Goal: Task Accomplishment & Management: Manage account settings

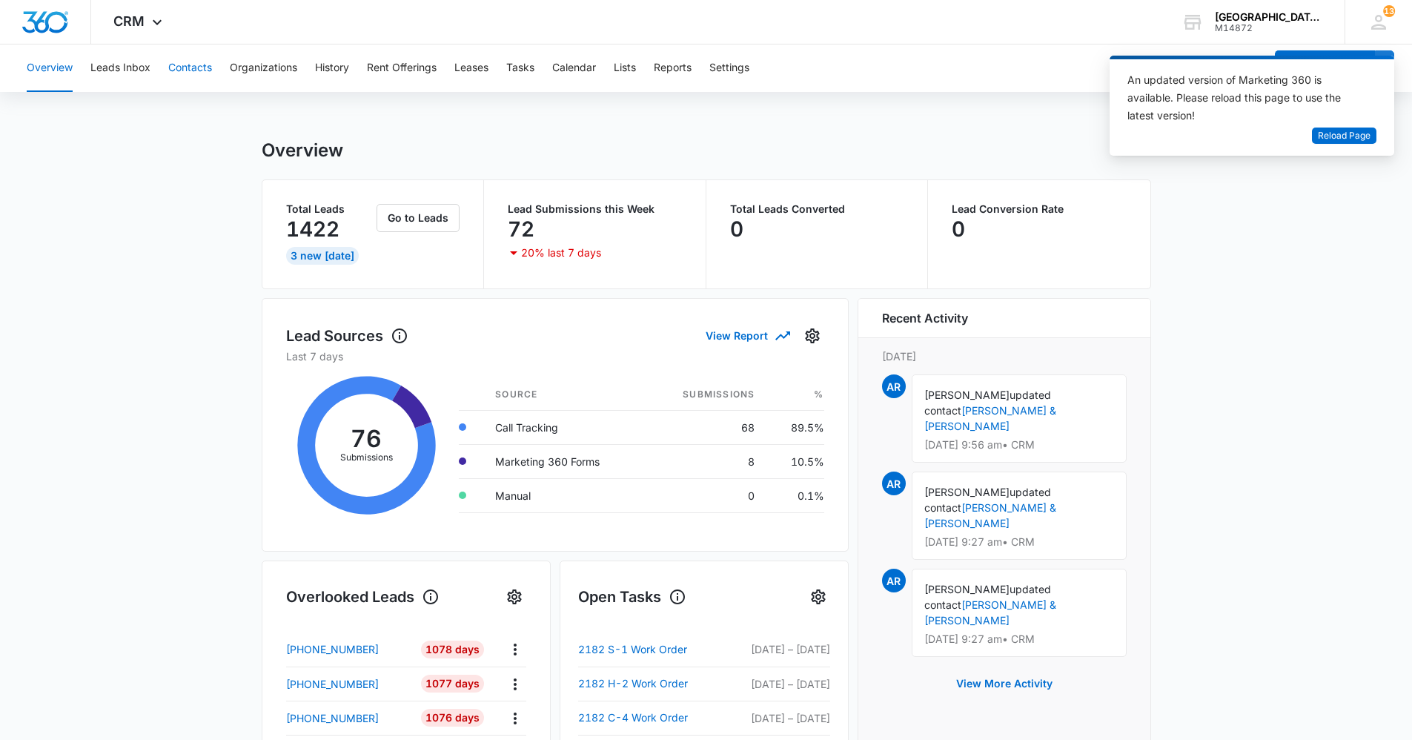
click at [194, 68] on button "Contacts" at bounding box center [190, 67] width 44 height 47
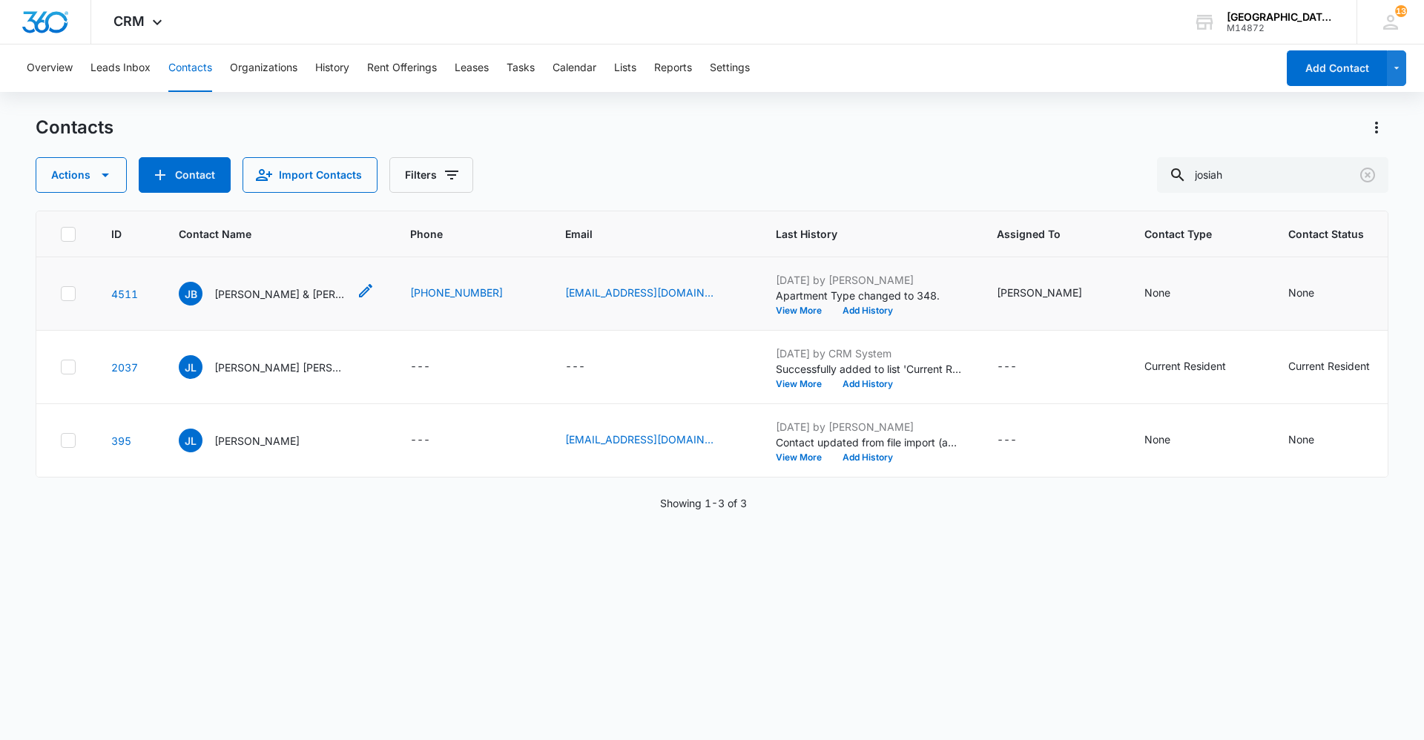
click at [281, 296] on p "[PERSON_NAME] & [PERSON_NAME]" at bounding box center [280, 294] width 133 height 16
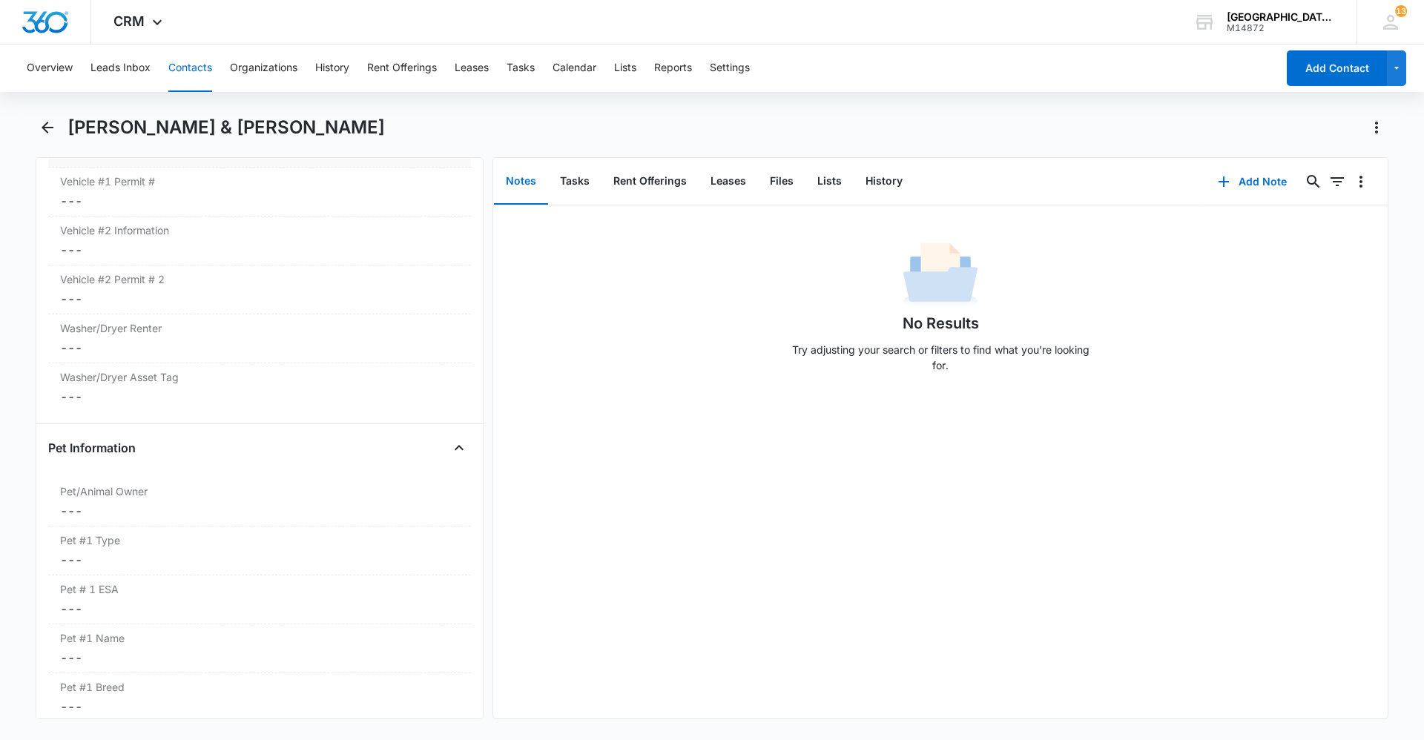
scroll to position [1705, 0]
click at [784, 188] on button "Files" at bounding box center [781, 182] width 47 height 46
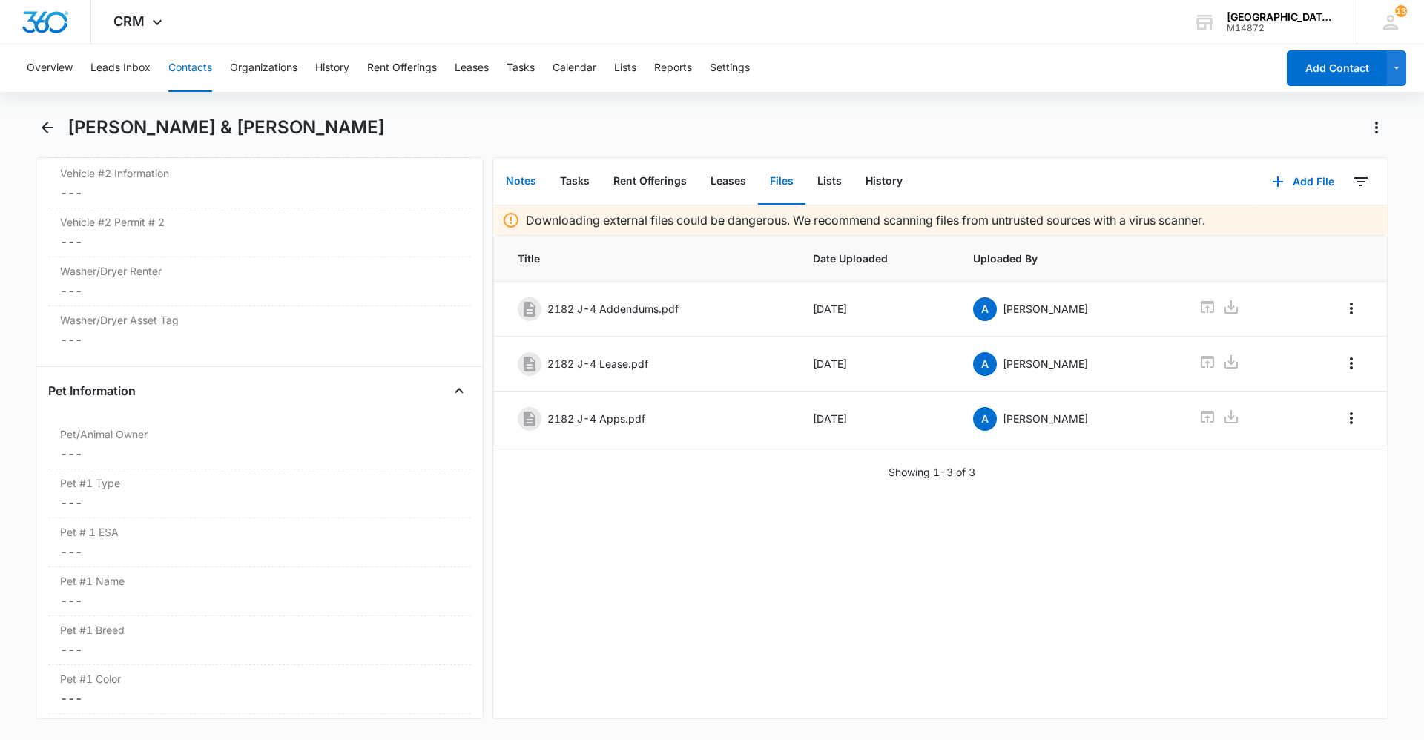
click at [532, 185] on button "Notes" at bounding box center [521, 182] width 54 height 46
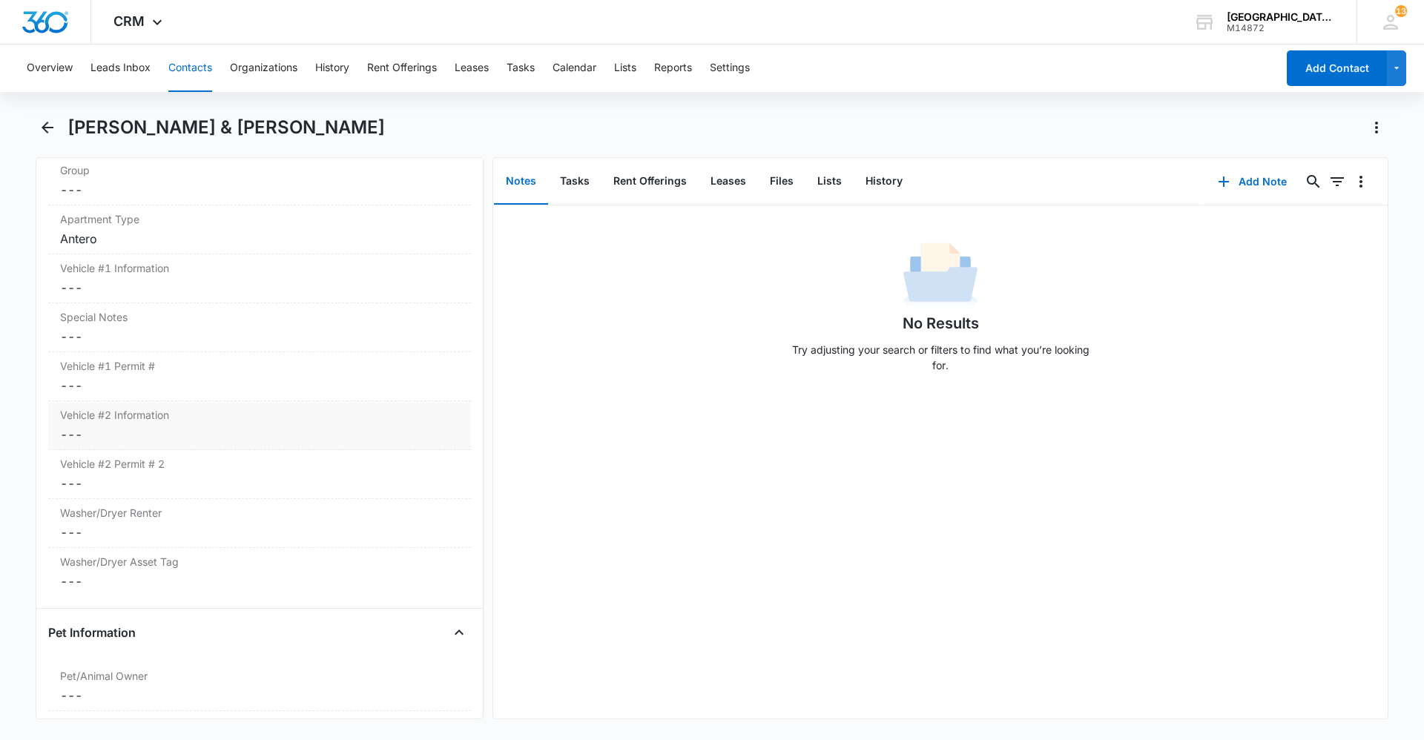
scroll to position [1483, 0]
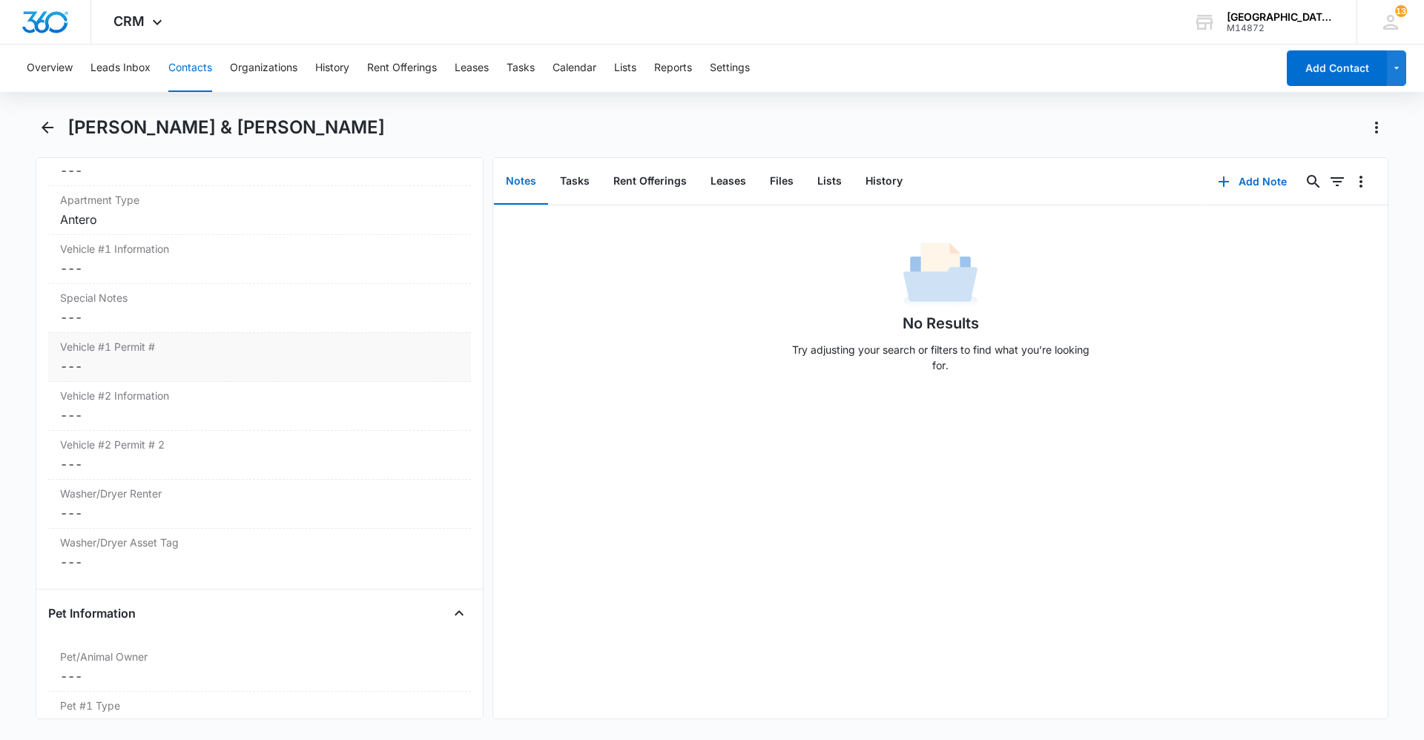
click at [251, 367] on dd "Cancel Save Changes ---" at bounding box center [259, 366] width 399 height 18
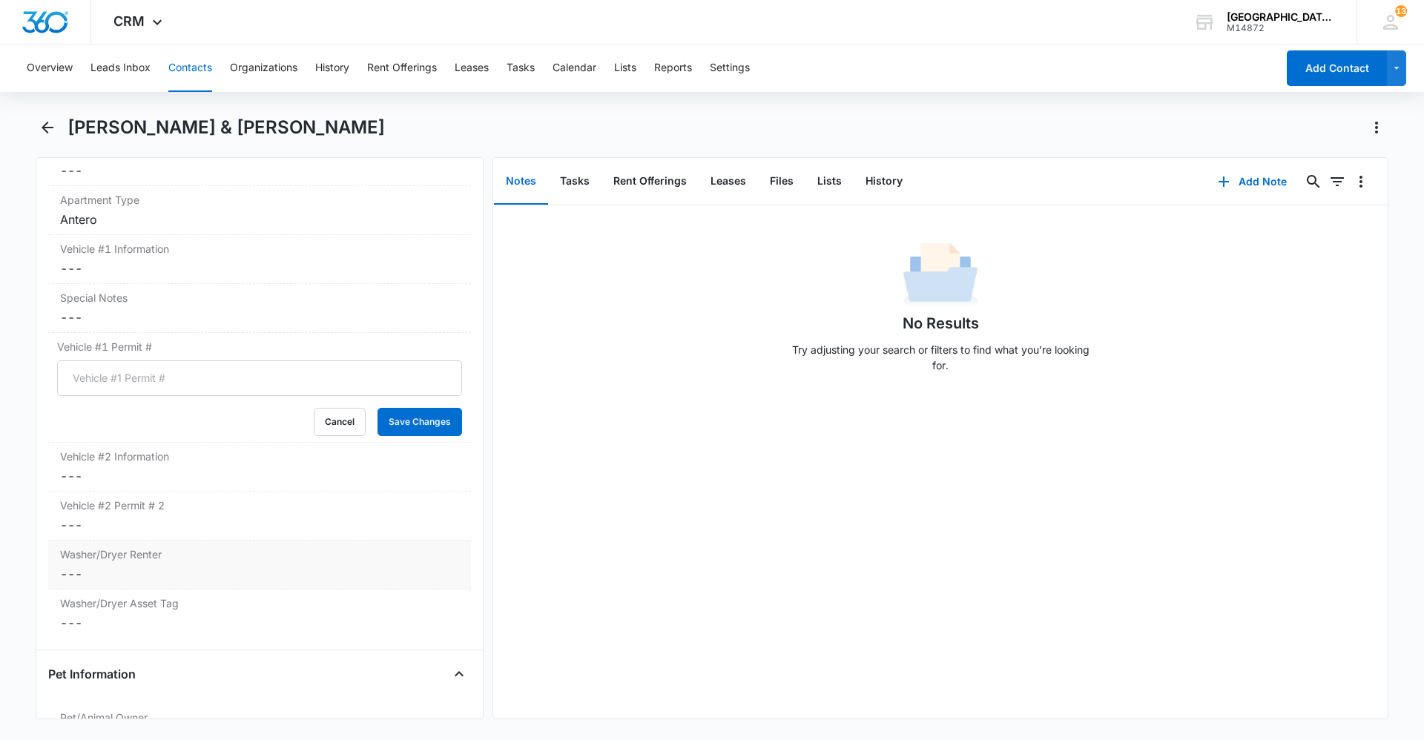
click at [165, 568] on dd "Cancel Save Changes ---" at bounding box center [259, 574] width 399 height 18
click at [63, 604] on div at bounding box center [65, 609] width 15 height 15
click at [58, 609] on input "Yes" at bounding box center [57, 609] width 1 height 1
radio input "true"
drag, startPoint x: 403, startPoint y: 657, endPoint x: 394, endPoint y: 618, distance: 40.1
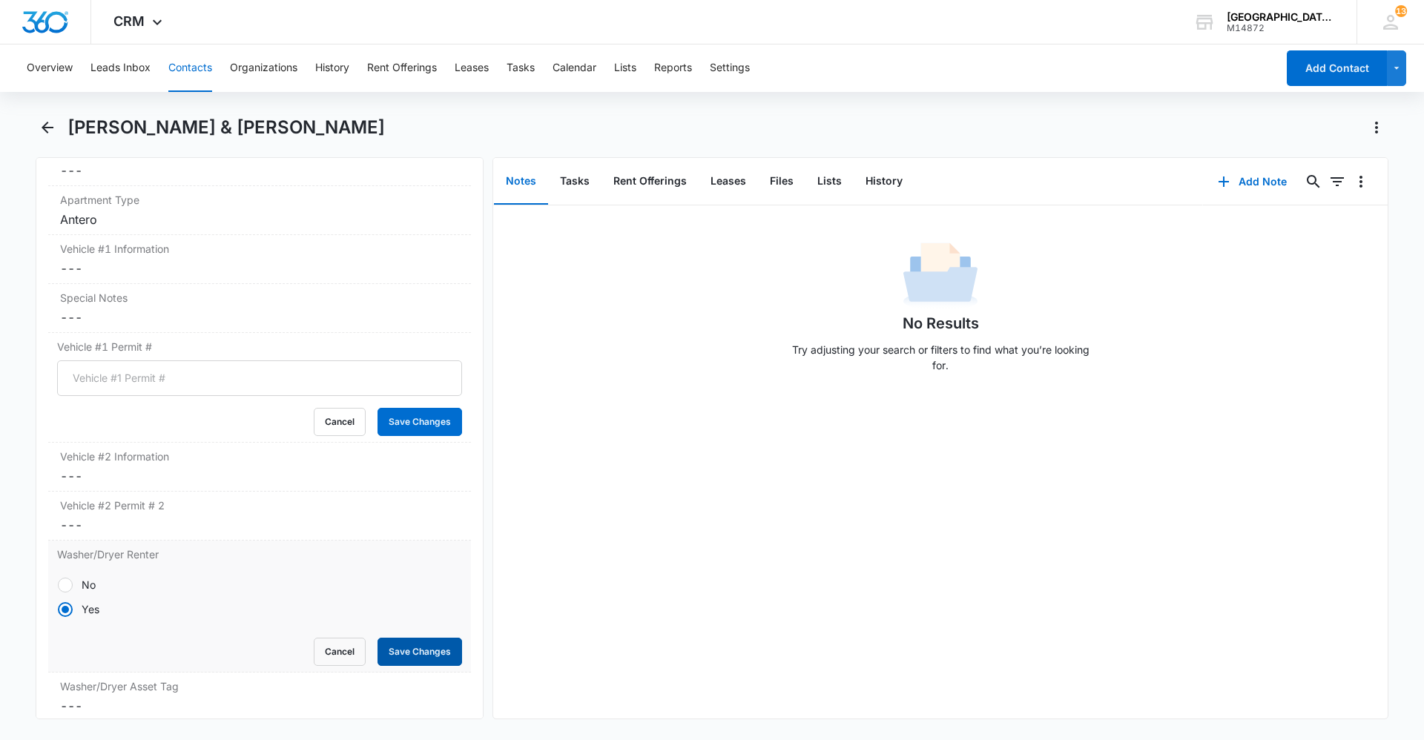
click at [406, 657] on button "Save Changes" at bounding box center [419, 652] width 85 height 28
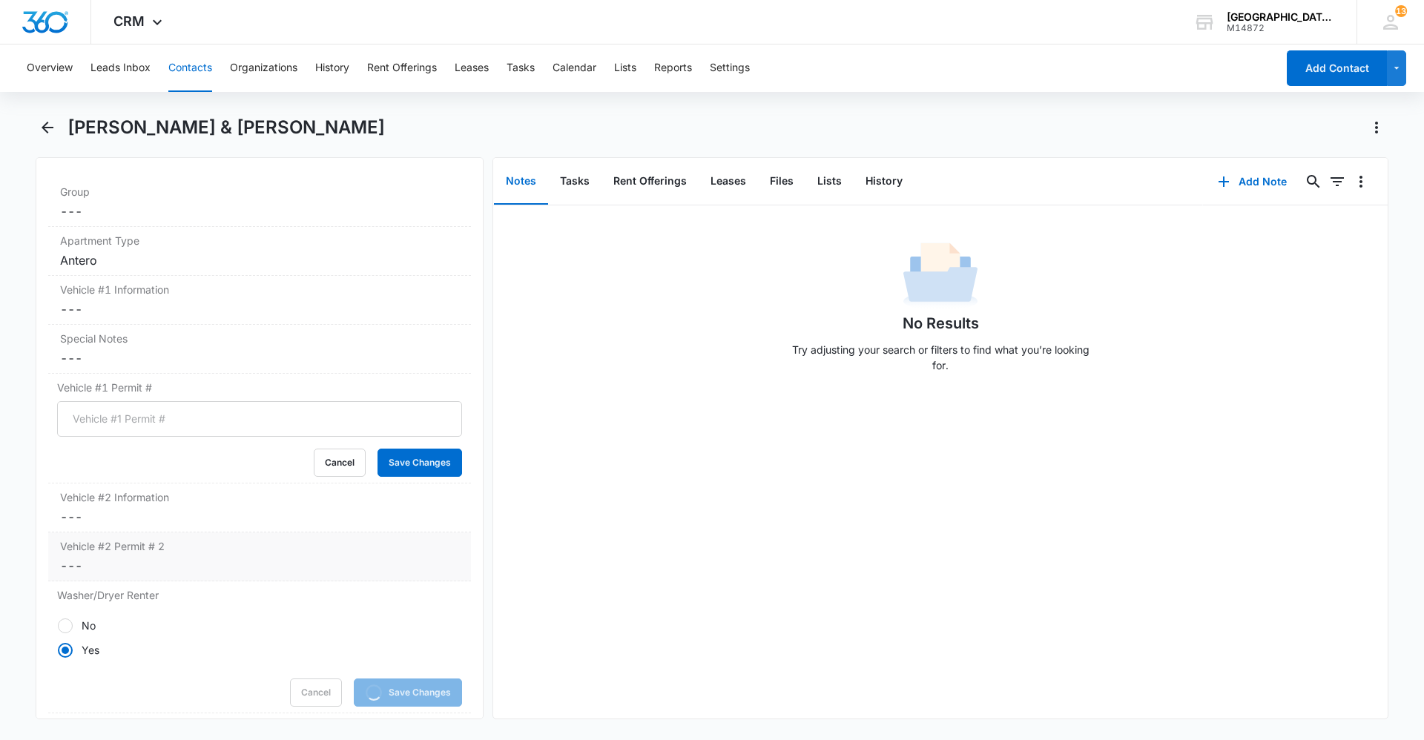
scroll to position [1335, 0]
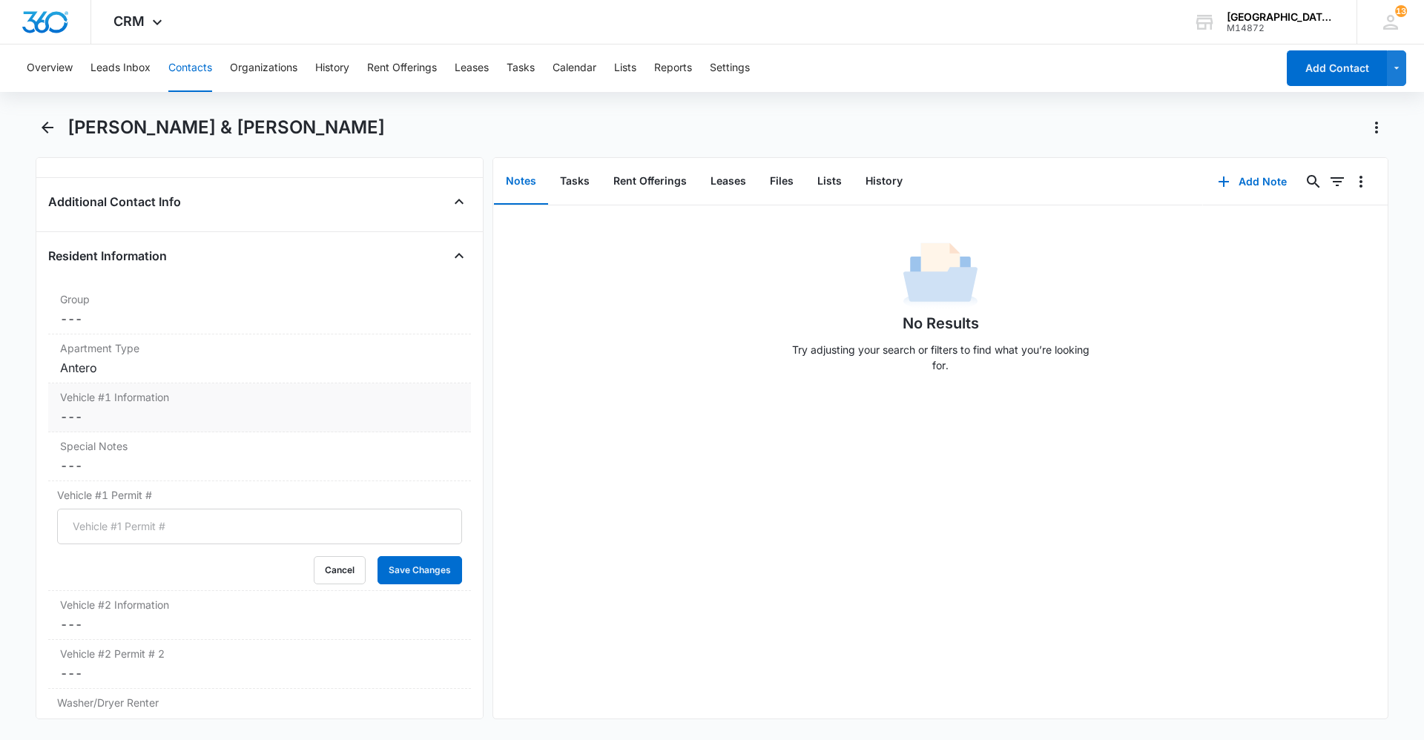
click at [188, 414] on dd "Cancel Save Changes ---" at bounding box center [259, 417] width 399 height 18
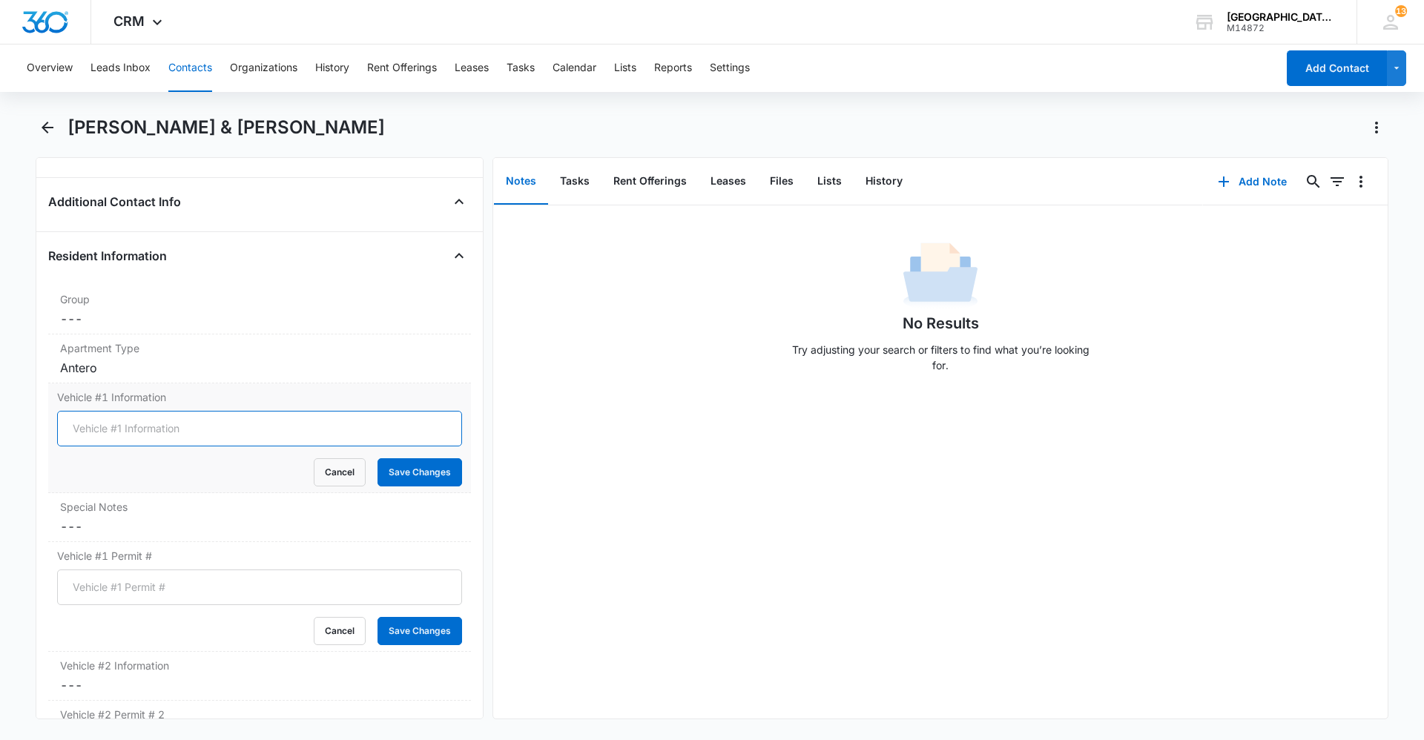
click at [188, 414] on input "Vehicle #1 Information" at bounding box center [259, 429] width 405 height 36
type input "2019 Kia Soul Red CTE-U82"
click at [409, 469] on button "Save Changes" at bounding box center [419, 472] width 85 height 28
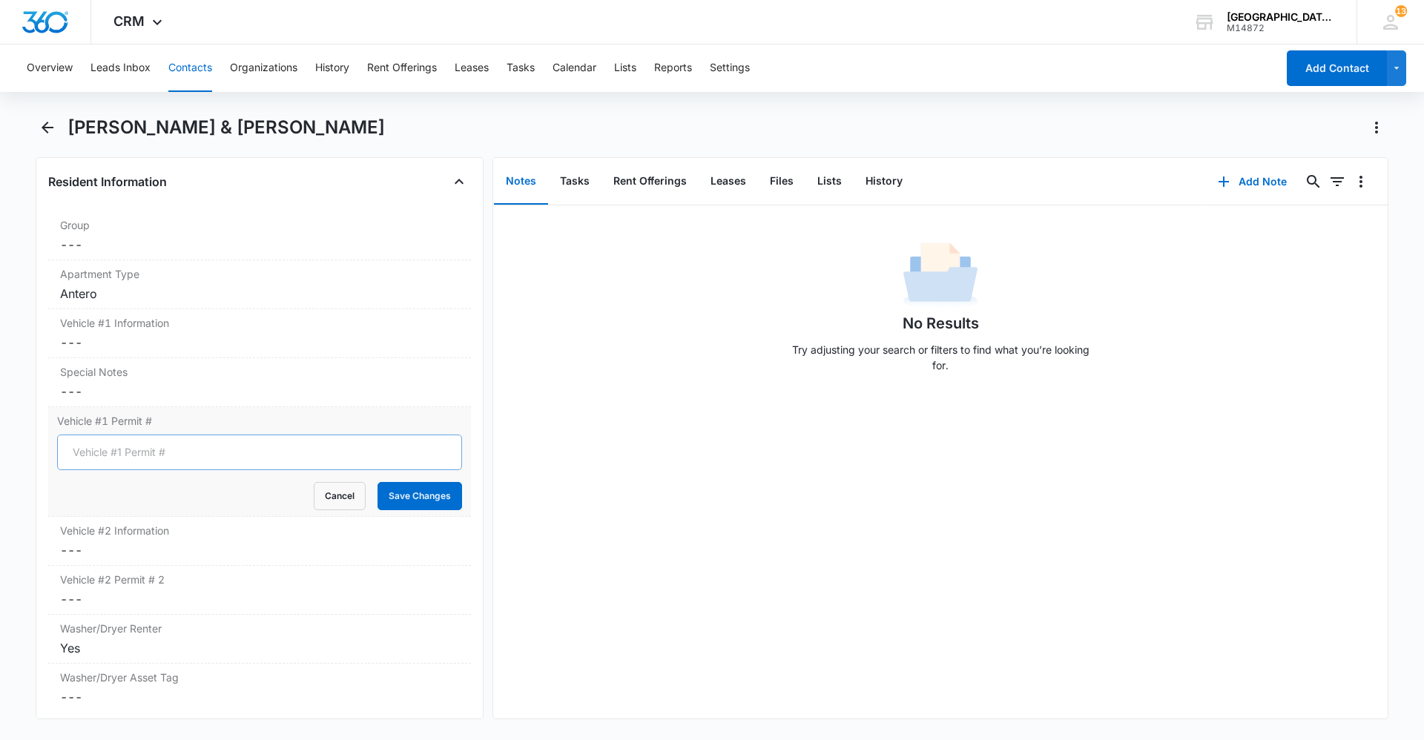
click at [168, 501] on form "Cancel Save Changes" at bounding box center [259, 472] width 405 height 76
click at [164, 446] on input "Vehicle #1 Permit #" at bounding box center [259, 452] width 405 height 36
type input "0676"
click at [411, 502] on button "Save Changes" at bounding box center [419, 496] width 85 height 28
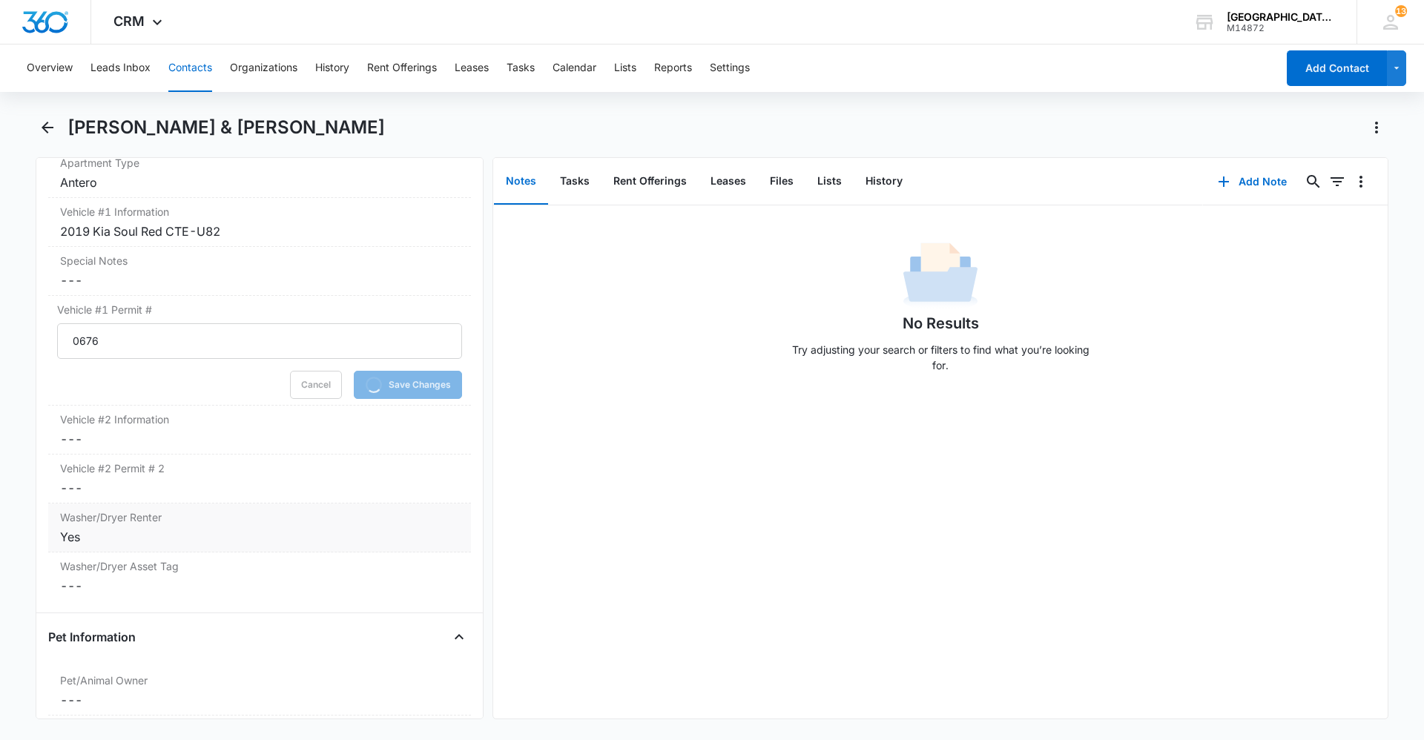
scroll to position [1631, 0]
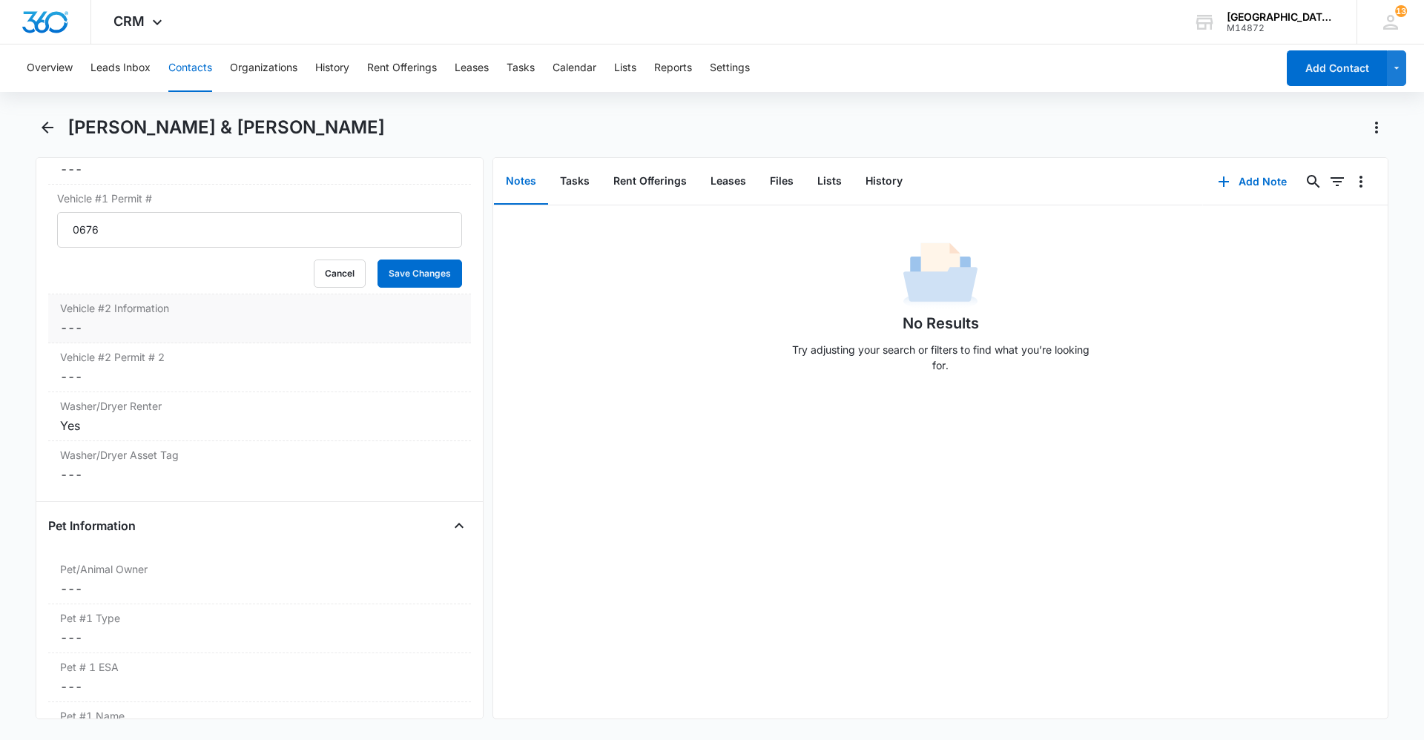
click at [155, 320] on dd "Cancel Save Changes ---" at bounding box center [259, 328] width 399 height 18
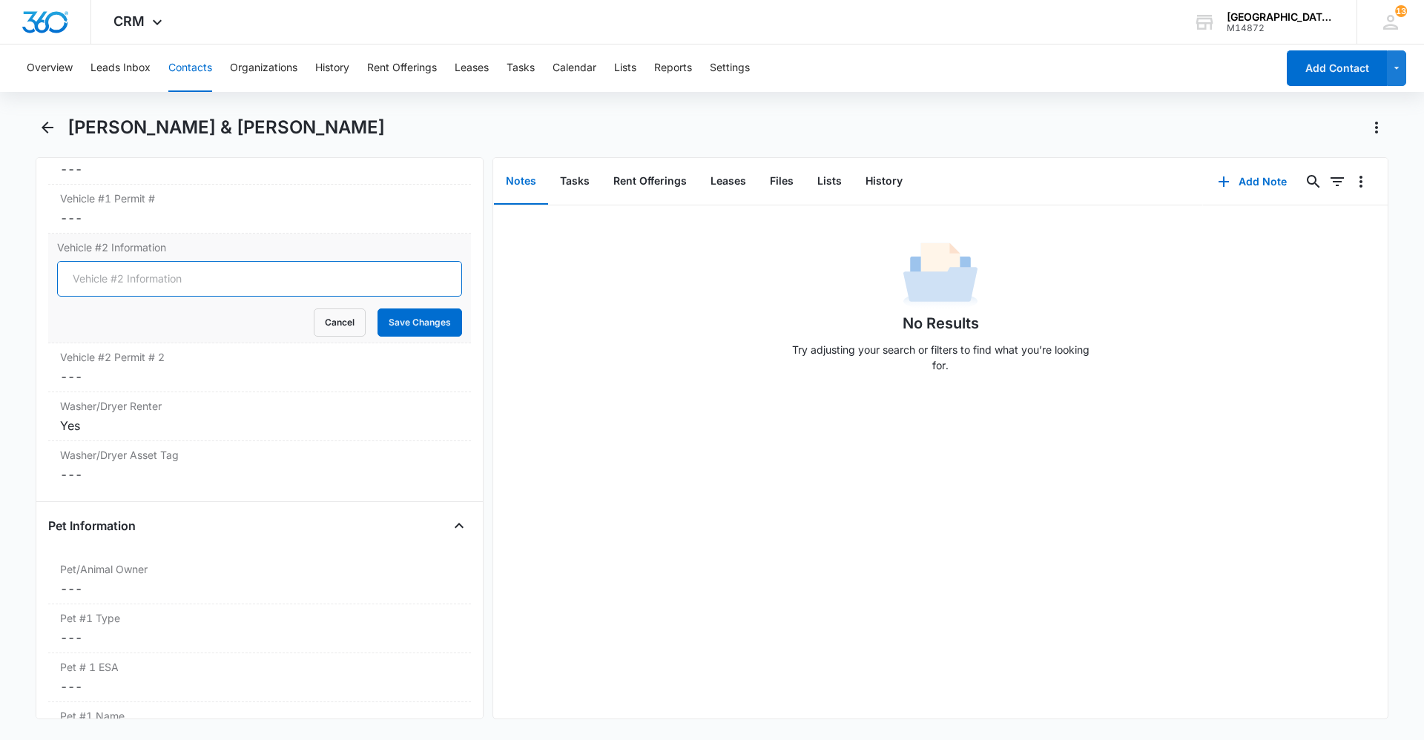
drag, startPoint x: 152, startPoint y: 343, endPoint x: 170, endPoint y: 283, distance: 61.9
click at [170, 283] on input "Vehicle #2 Information" at bounding box center [259, 279] width 405 height 36
type input "2015 Subaru Impreza White"
click at [413, 329] on button "Save Changes" at bounding box center [419, 322] width 85 height 28
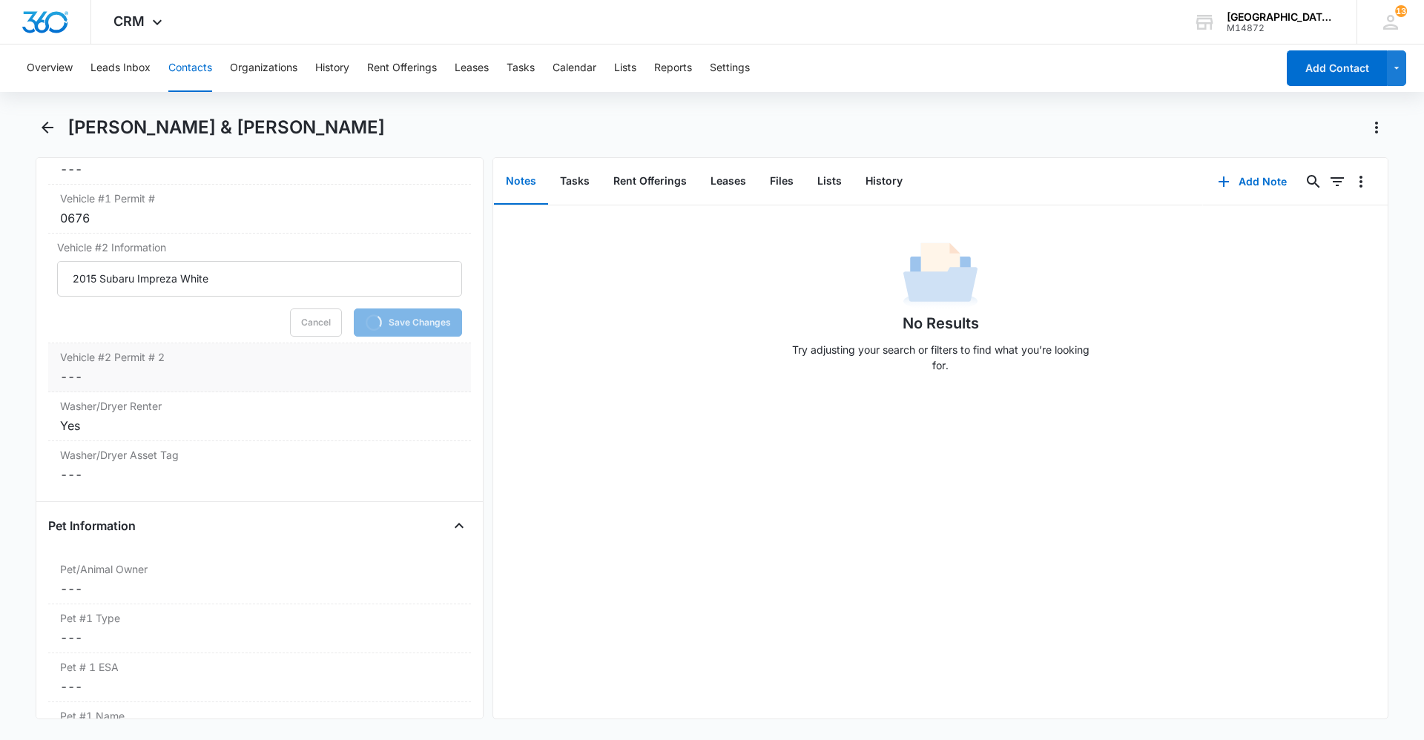
click at [351, 357] on label "Vehicle #2 Permit # 2" at bounding box center [259, 357] width 399 height 16
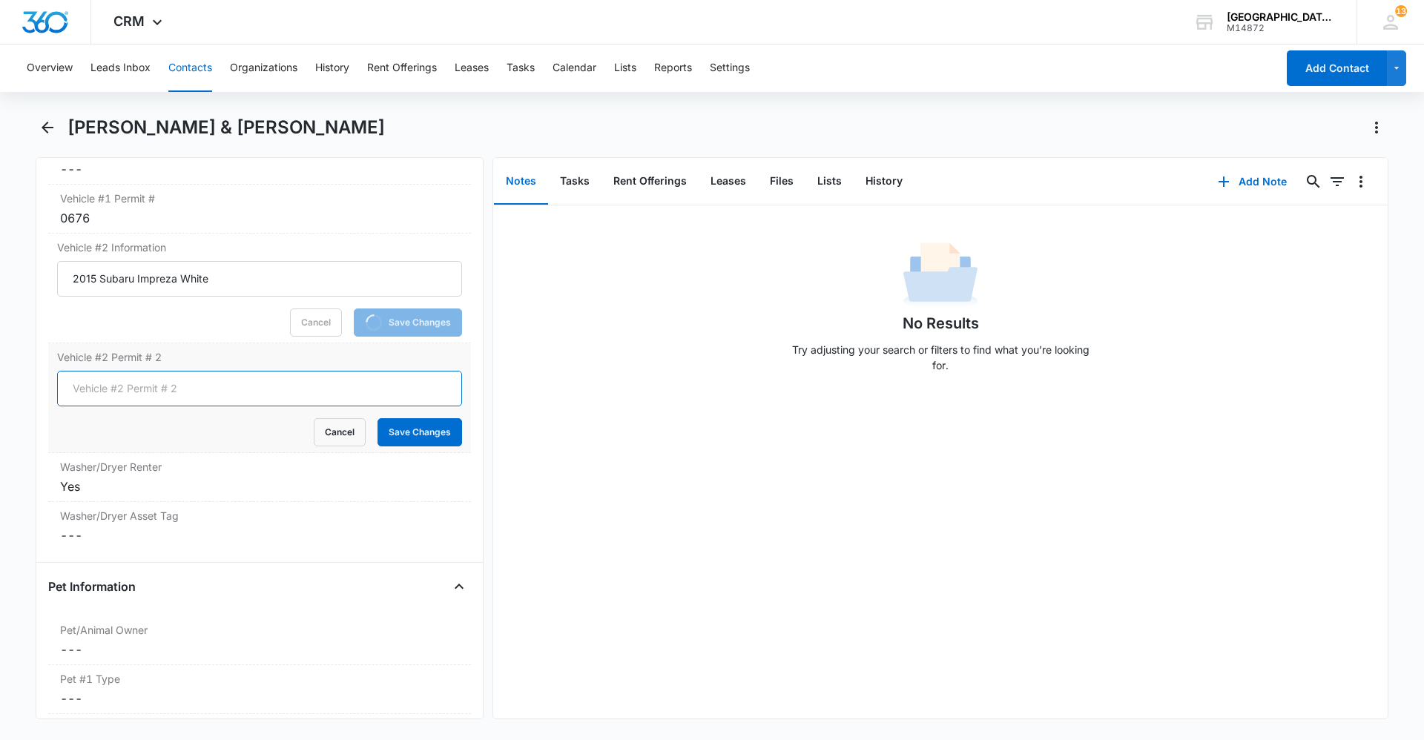
drag, startPoint x: 188, startPoint y: 374, endPoint x: 196, endPoint y: 377, distance: 8.7
click at [196, 383] on input "Vehicle #2 Permit # 2" at bounding box center [259, 389] width 405 height 36
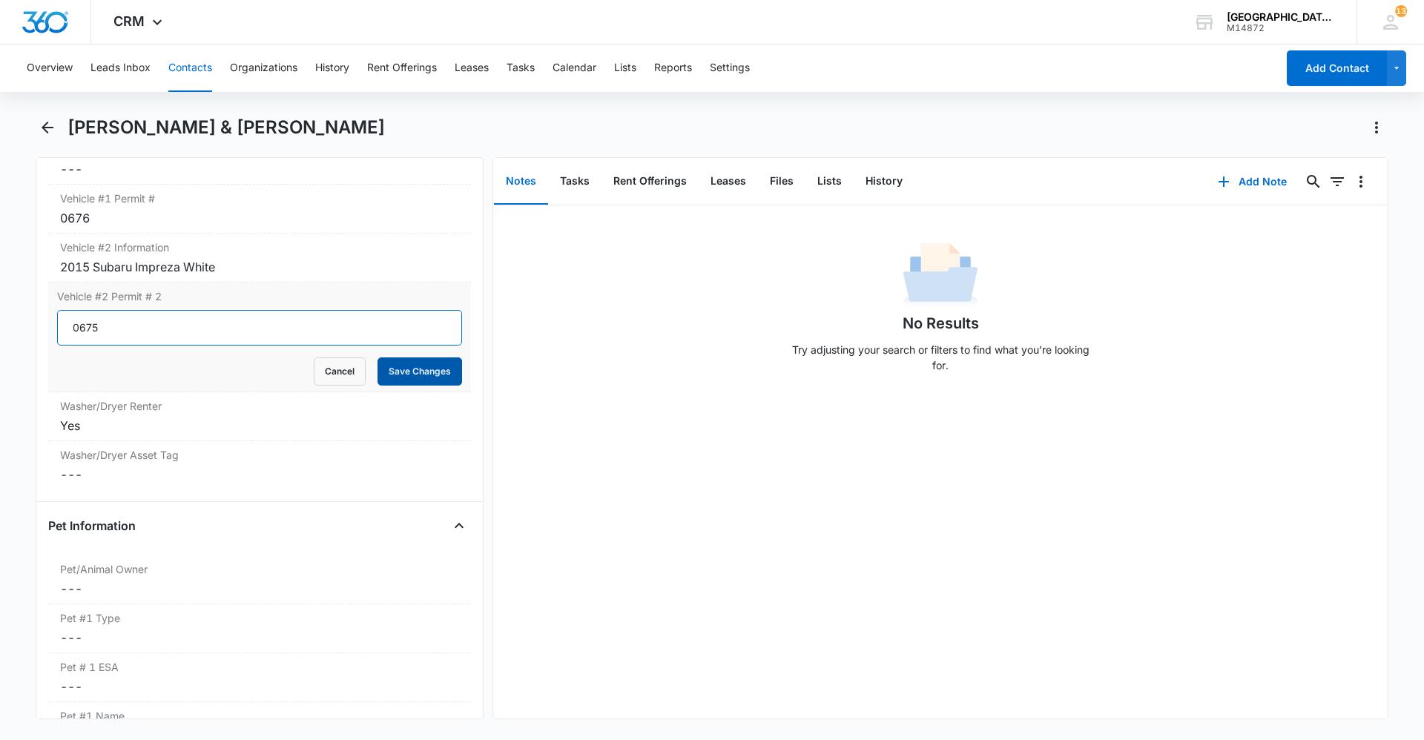
type input "0675"
click at [432, 376] on button "Save Changes" at bounding box center [419, 371] width 85 height 28
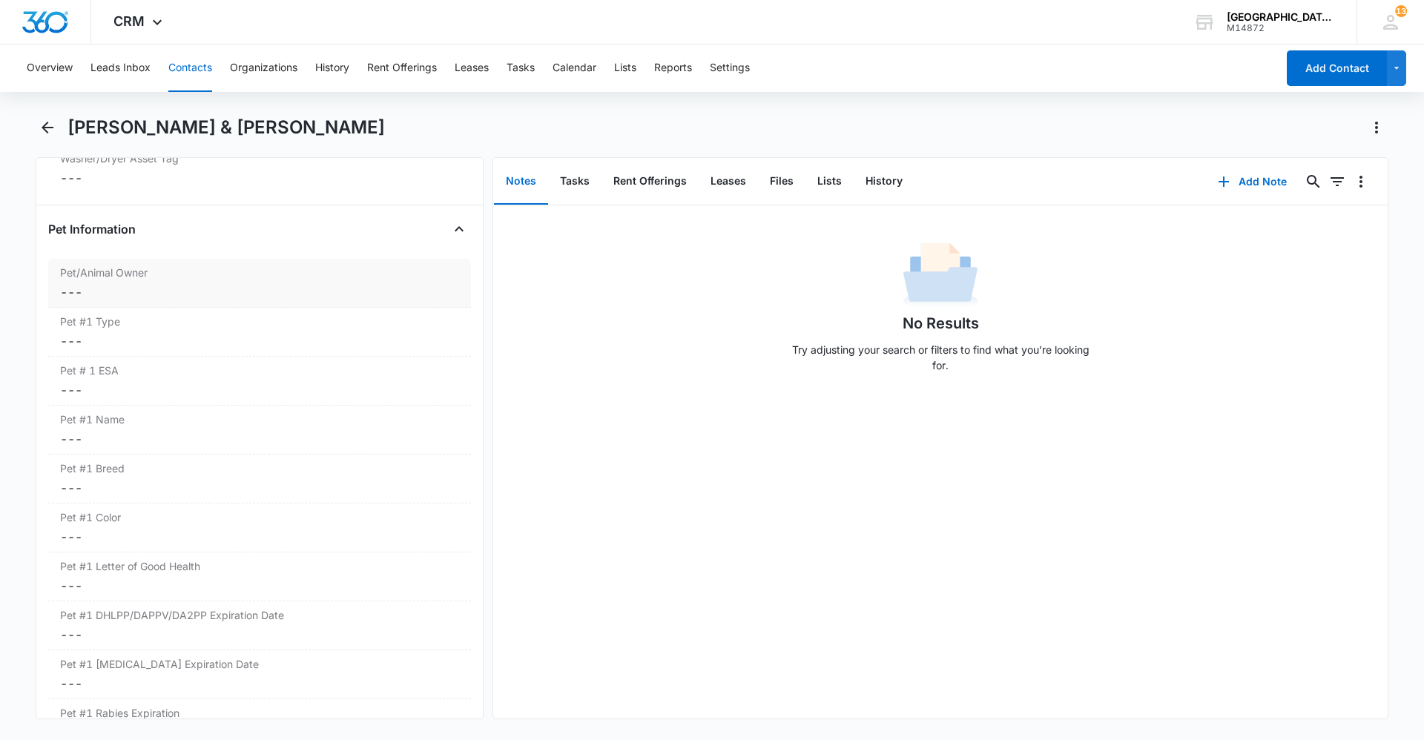
click at [133, 288] on dd "Cancel Save Changes ---" at bounding box center [259, 292] width 399 height 18
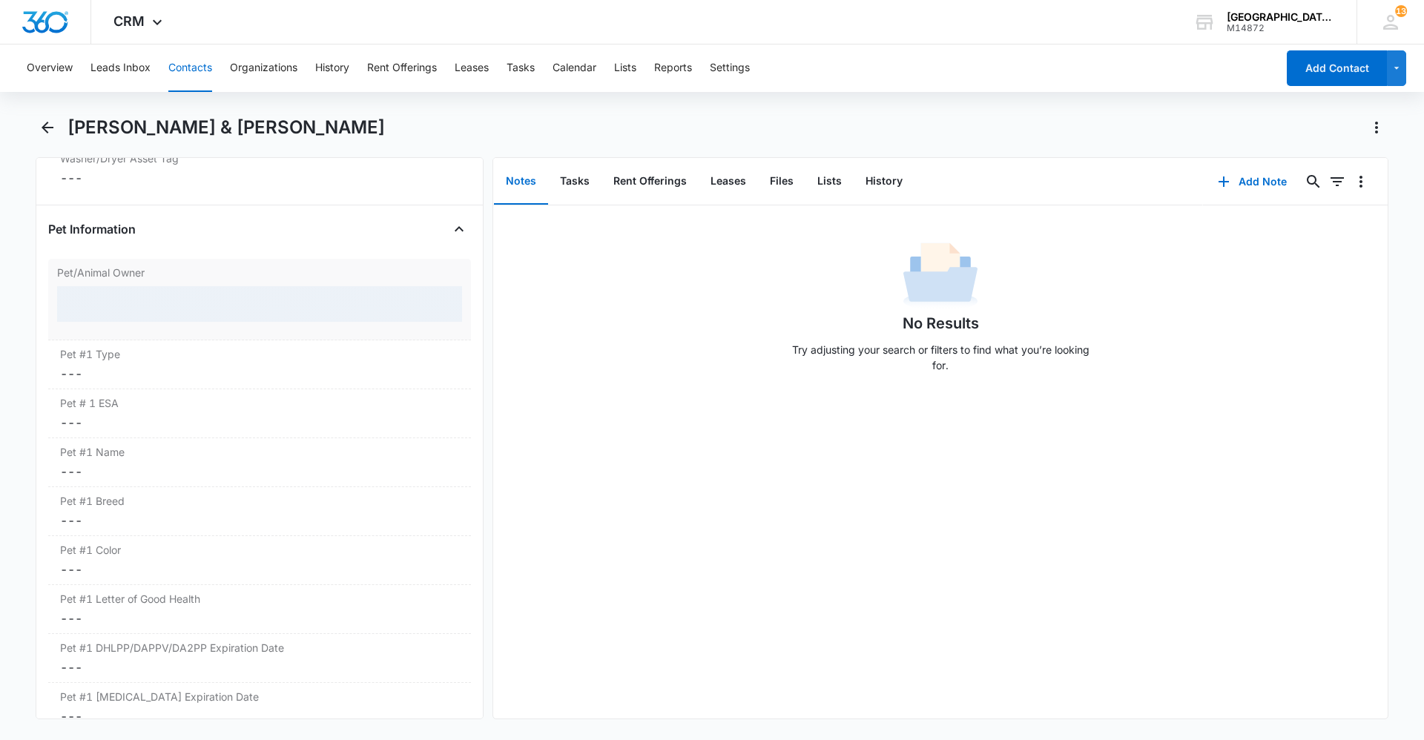
scroll to position [1867, 0]
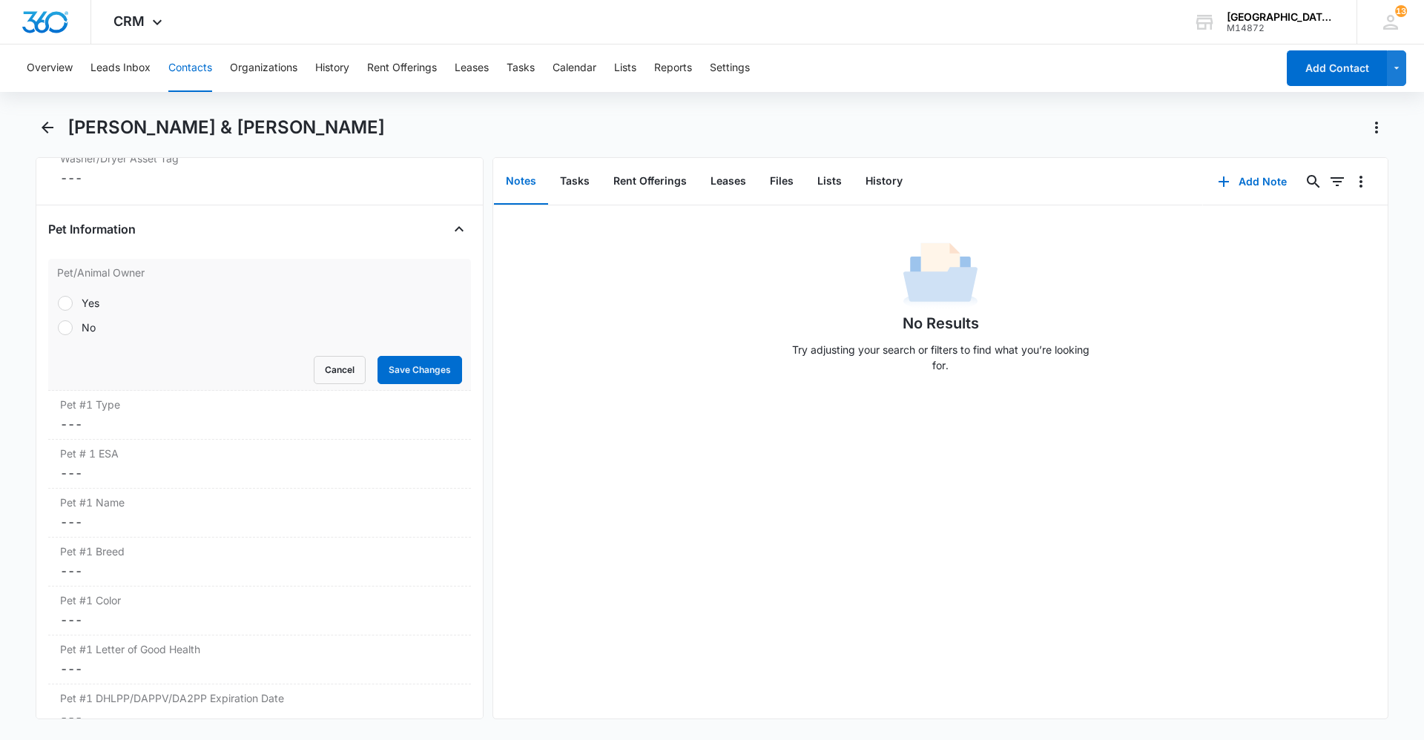
click at [68, 324] on div at bounding box center [65, 327] width 15 height 15
click at [58, 327] on input "No" at bounding box center [57, 327] width 1 height 1
radio input "true"
click at [414, 370] on button "Save Changes" at bounding box center [419, 370] width 85 height 28
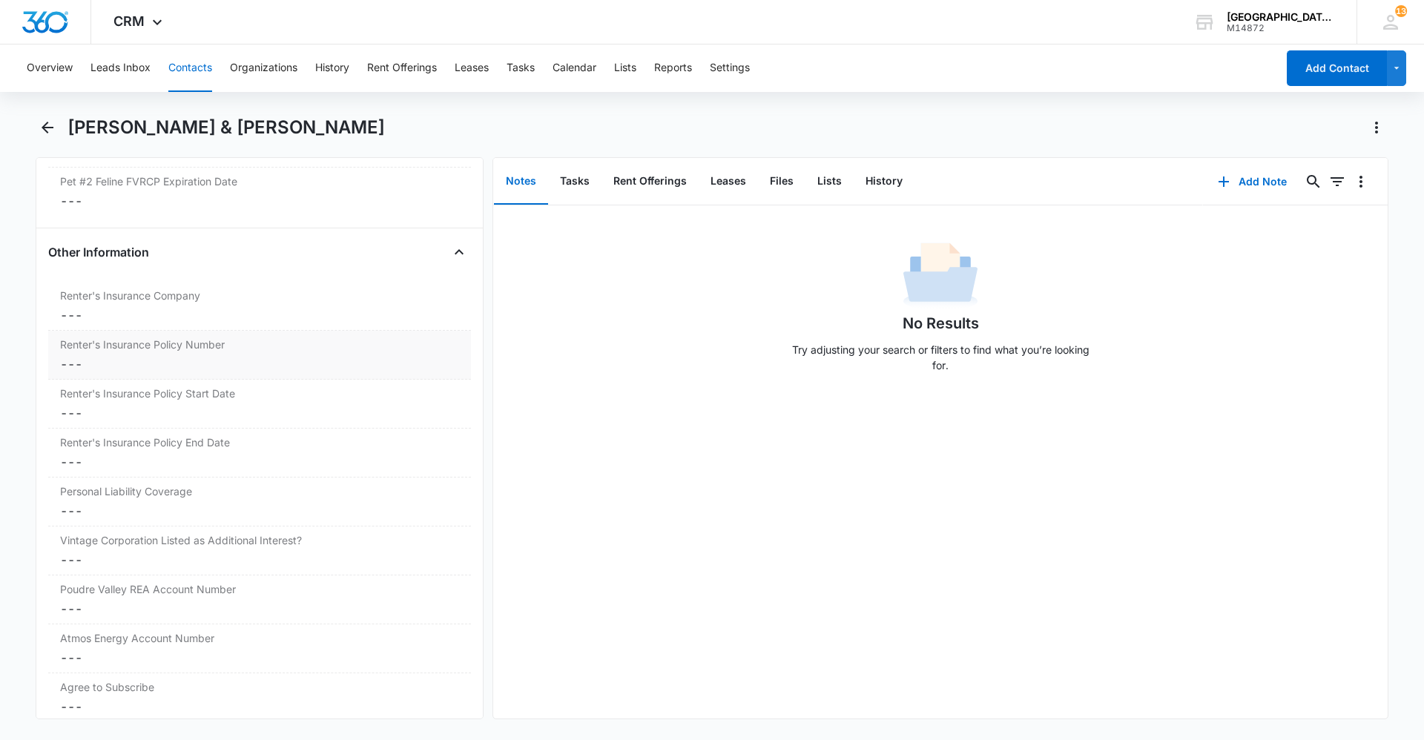
scroll to position [2970, 0]
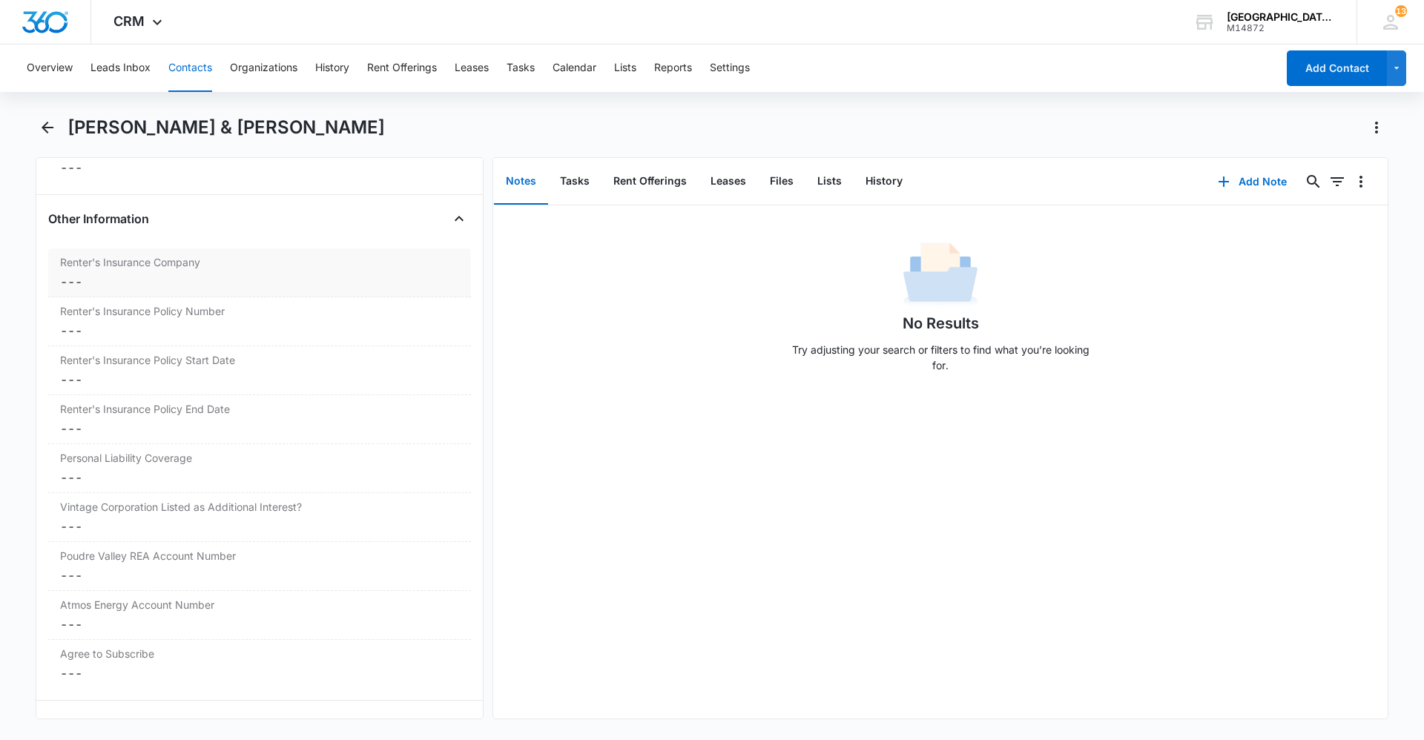
click at [307, 267] on label "Renter's Insurance Company" at bounding box center [259, 262] width 399 height 16
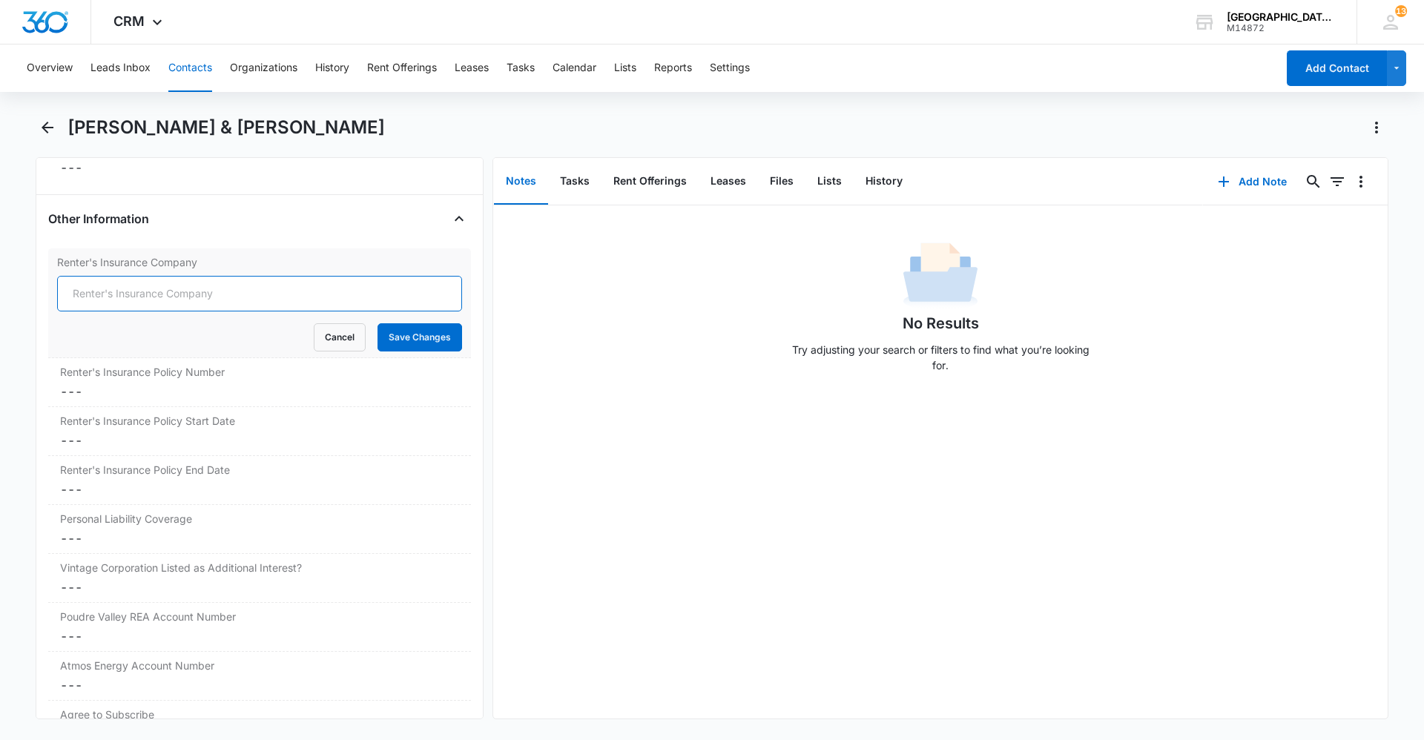
click at [305, 289] on input "Renter's Insurance Company" at bounding box center [259, 294] width 405 height 36
type input "Lemonade"
click at [441, 343] on button "Save Changes" at bounding box center [419, 337] width 85 height 28
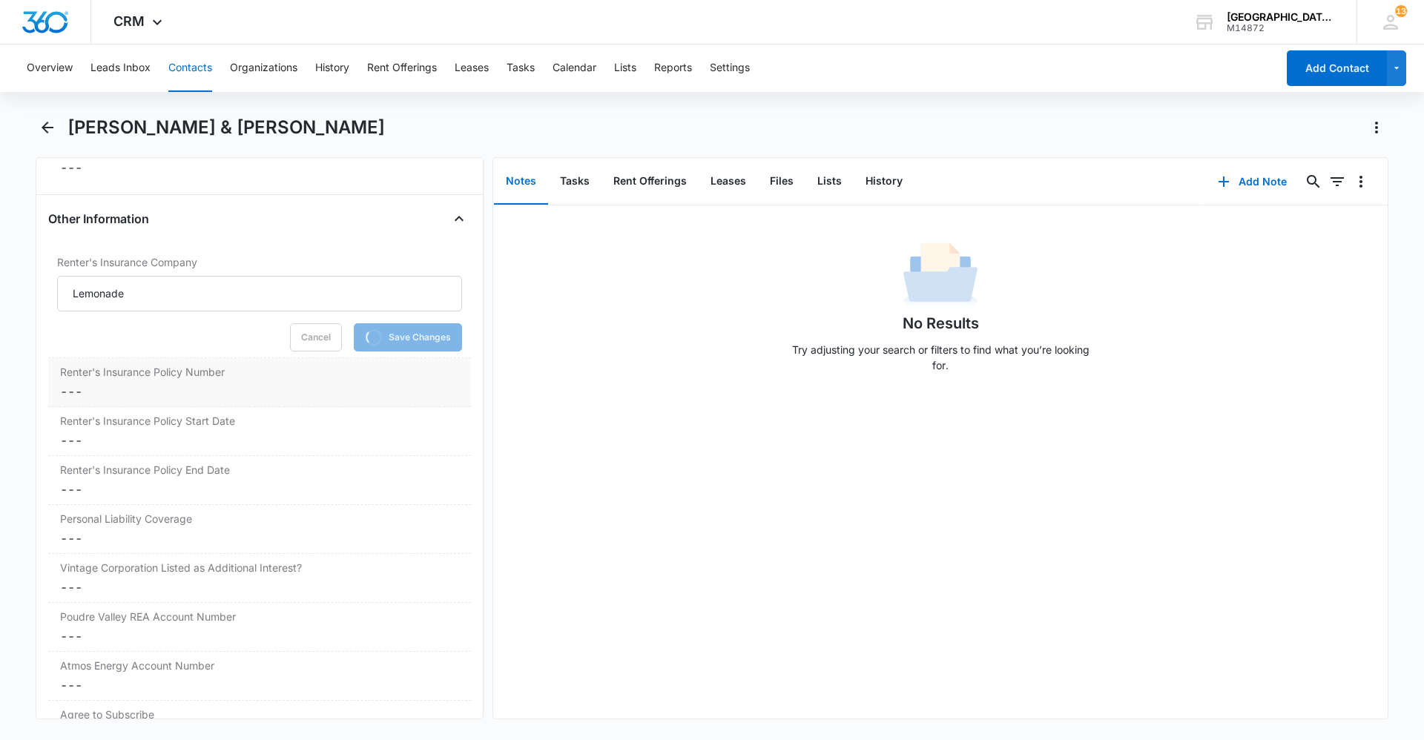
click at [291, 393] on dd "Cancel Save Changes ---" at bounding box center [259, 392] width 399 height 18
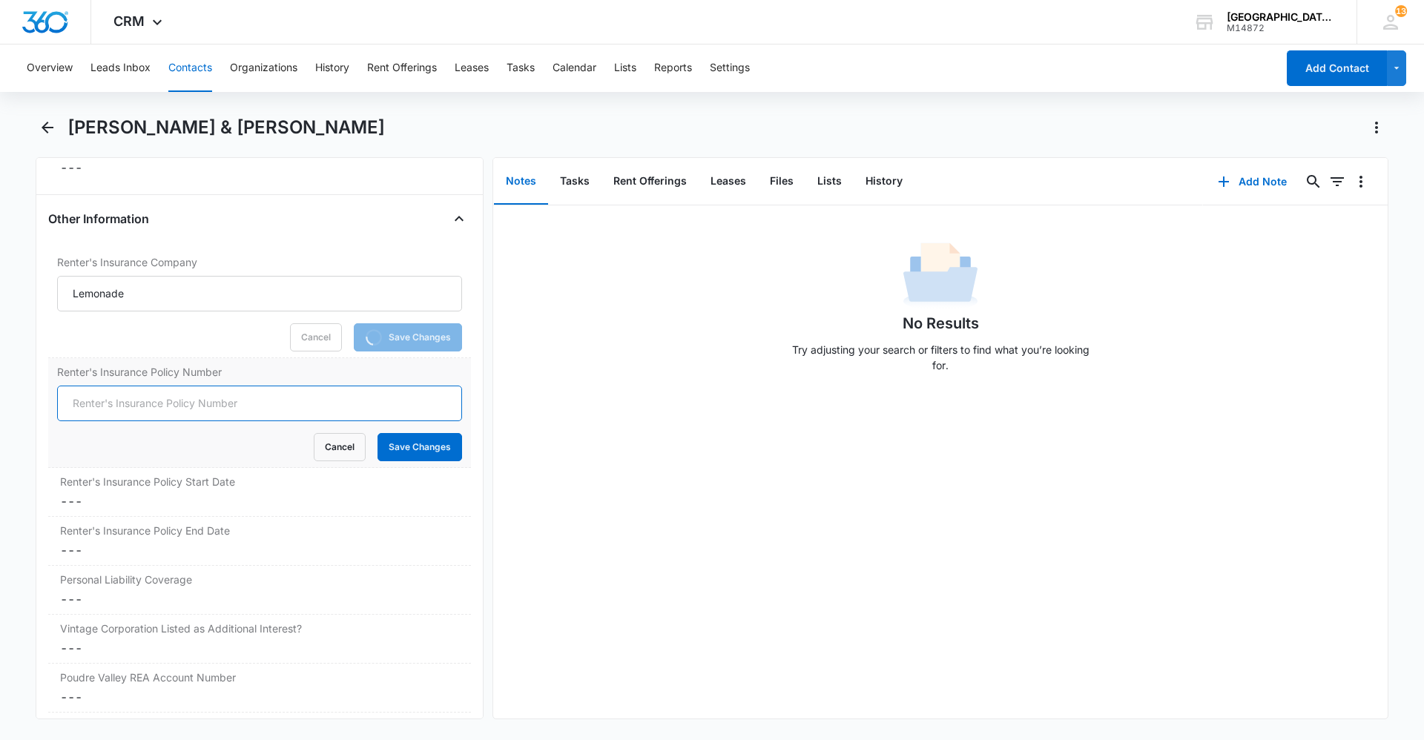
click at [245, 401] on input "Renter's Insurance Policy Number" at bounding box center [259, 404] width 405 height 36
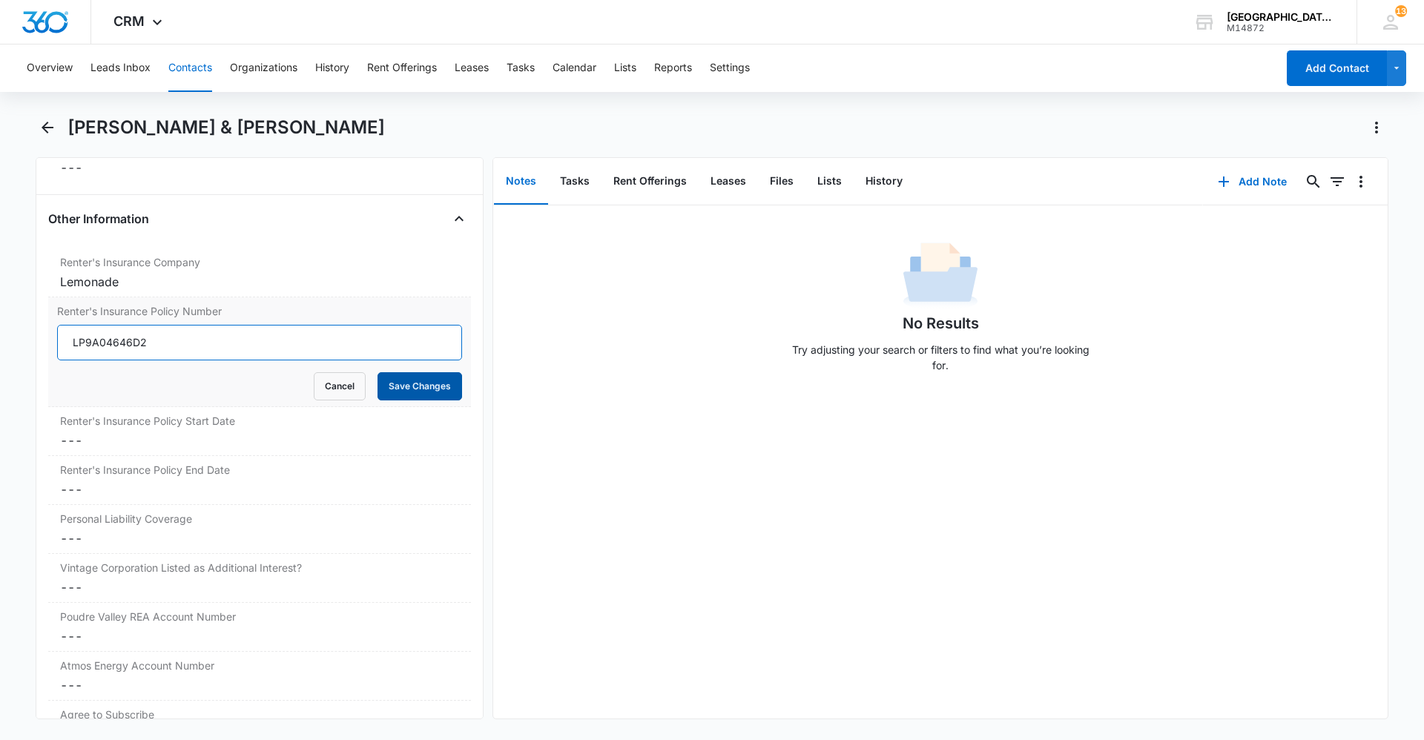
type input "LP9A04646D2"
click at [435, 384] on button "Save Changes" at bounding box center [419, 386] width 85 height 28
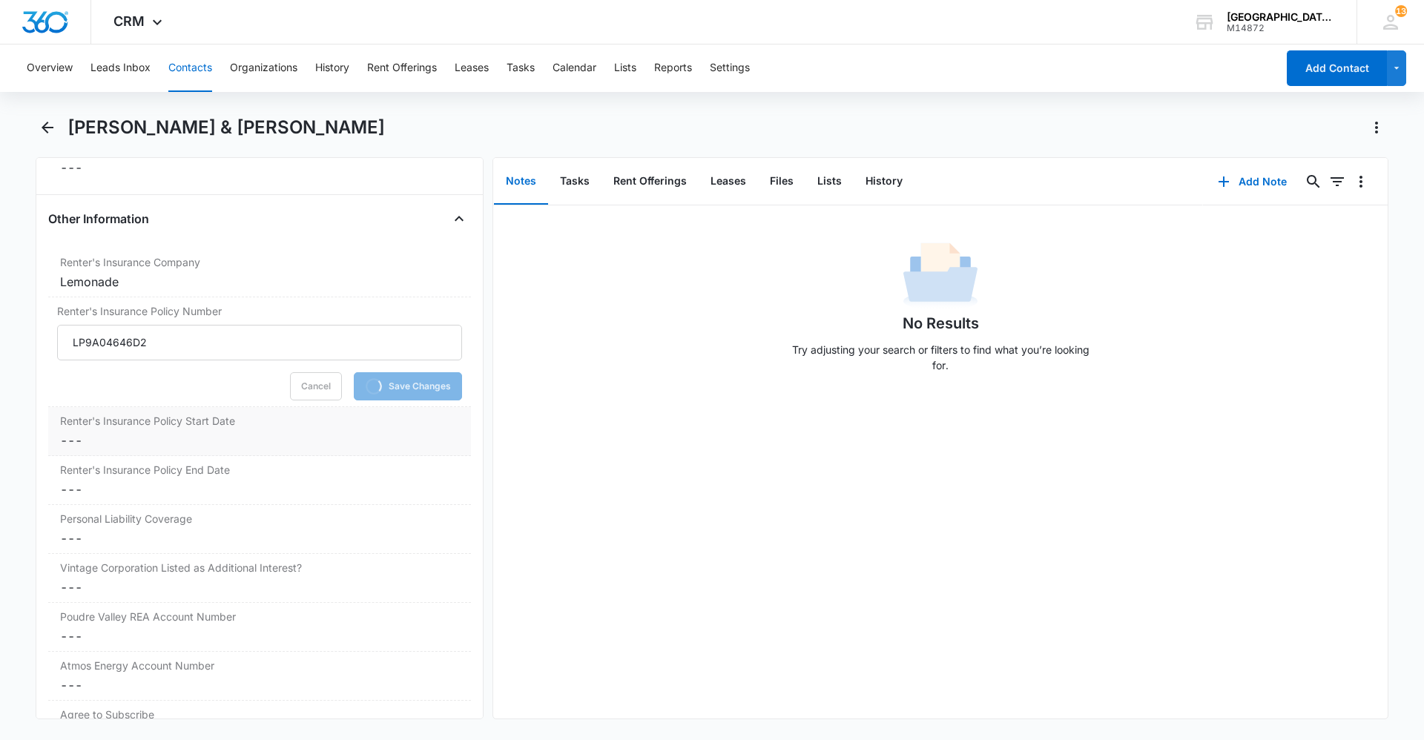
click at [263, 429] on div "Renter's Insurance Policy Start Date Cancel Save Changes ---" at bounding box center [259, 431] width 423 height 49
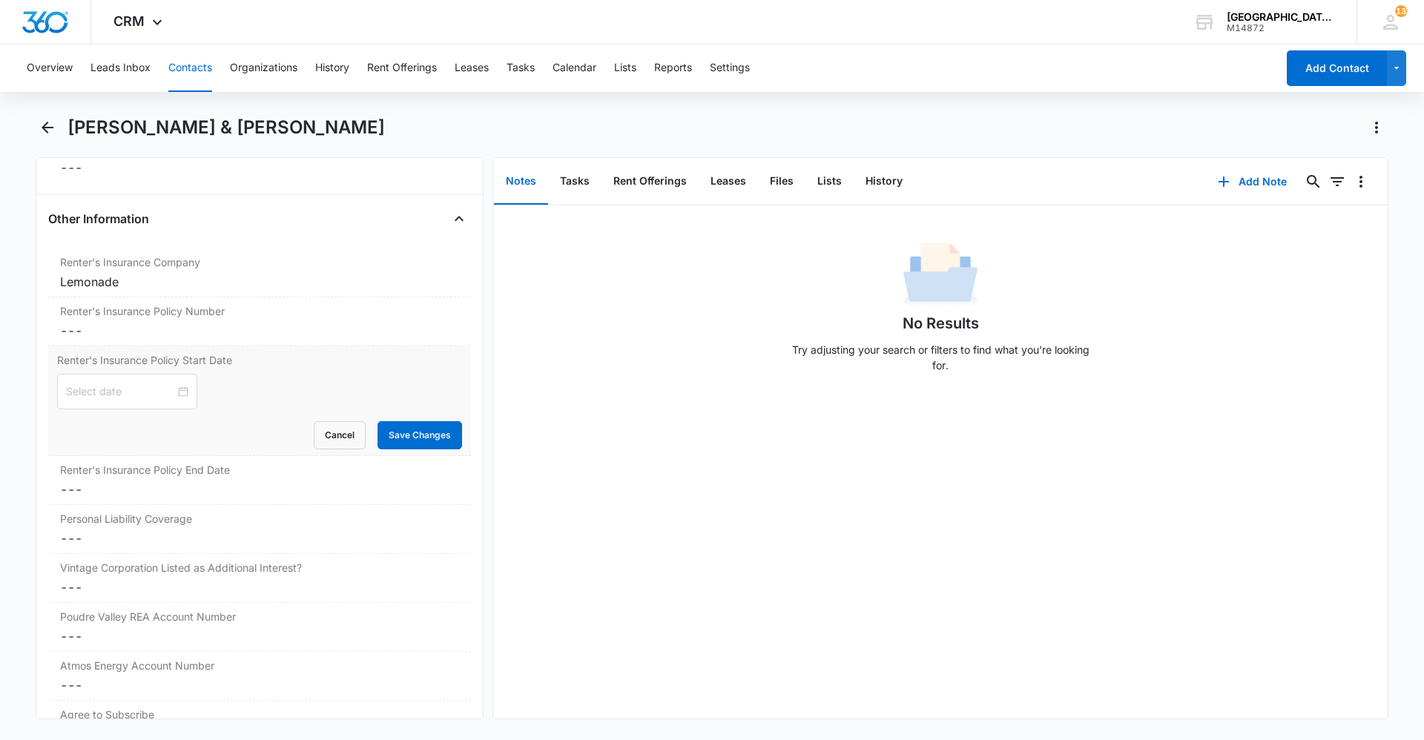
click at [123, 445] on div "Cancel Save Changes" at bounding box center [259, 435] width 405 height 28
click at [112, 389] on input at bounding box center [120, 391] width 109 height 16
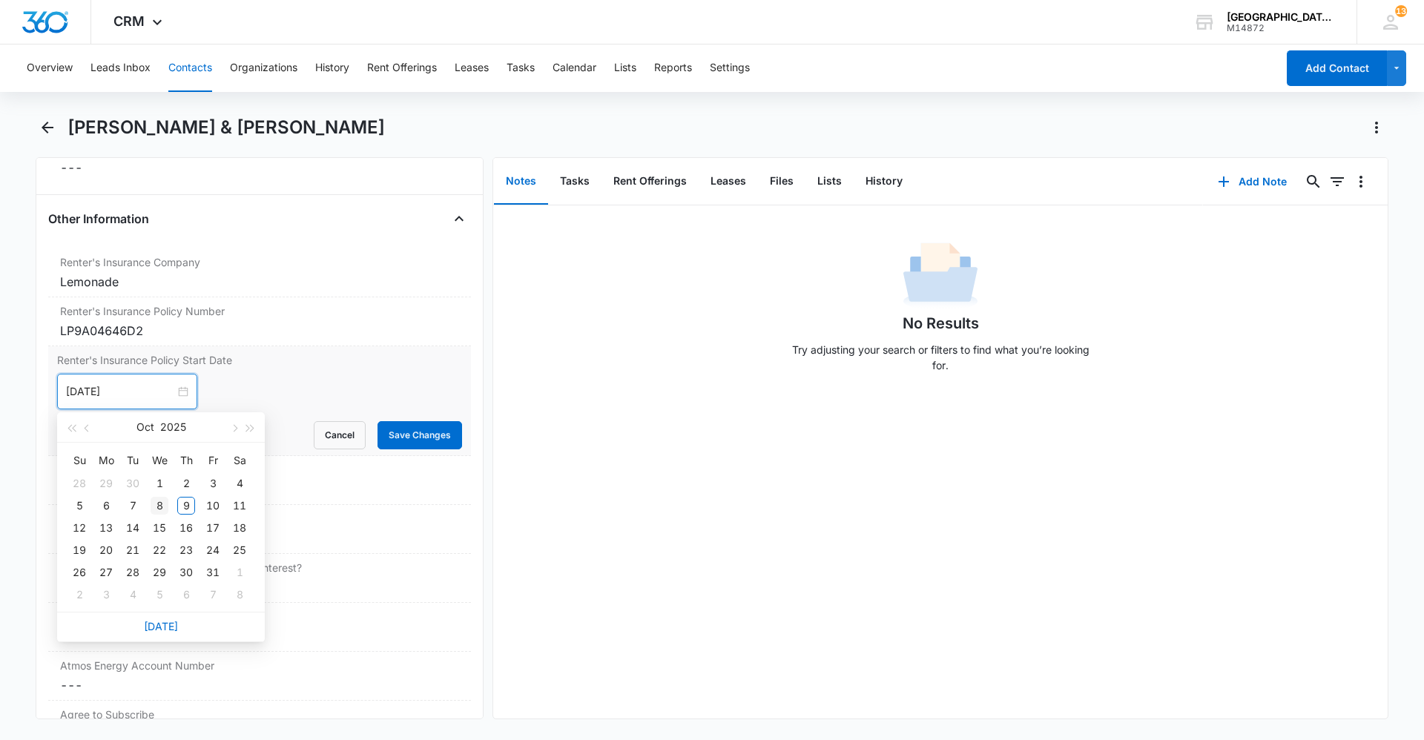
type input "Oct 8, 2025"
click at [162, 509] on div "8" at bounding box center [160, 506] width 18 height 18
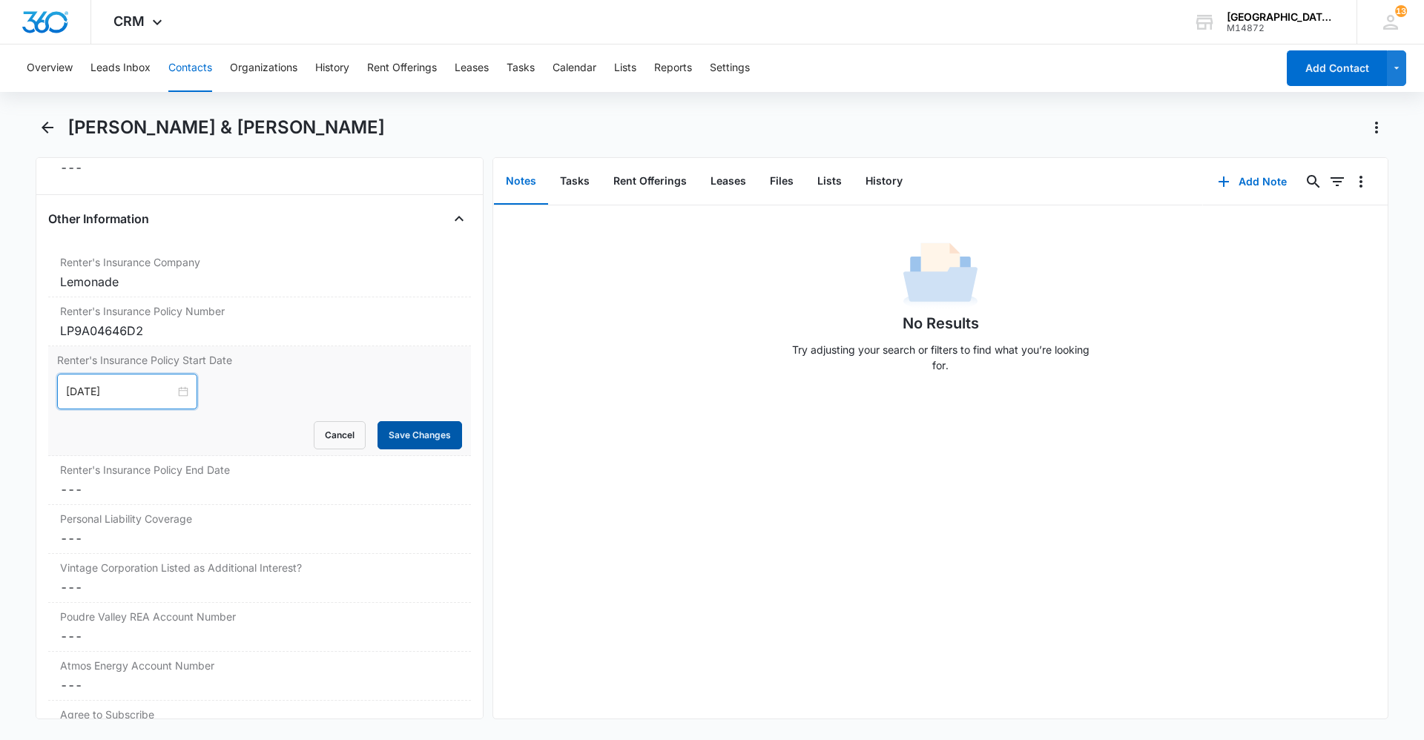
click at [407, 440] on button "Save Changes" at bounding box center [419, 435] width 85 height 28
click at [228, 472] on label "Renter's Insurance Policy End Date" at bounding box center [259, 470] width 399 height 16
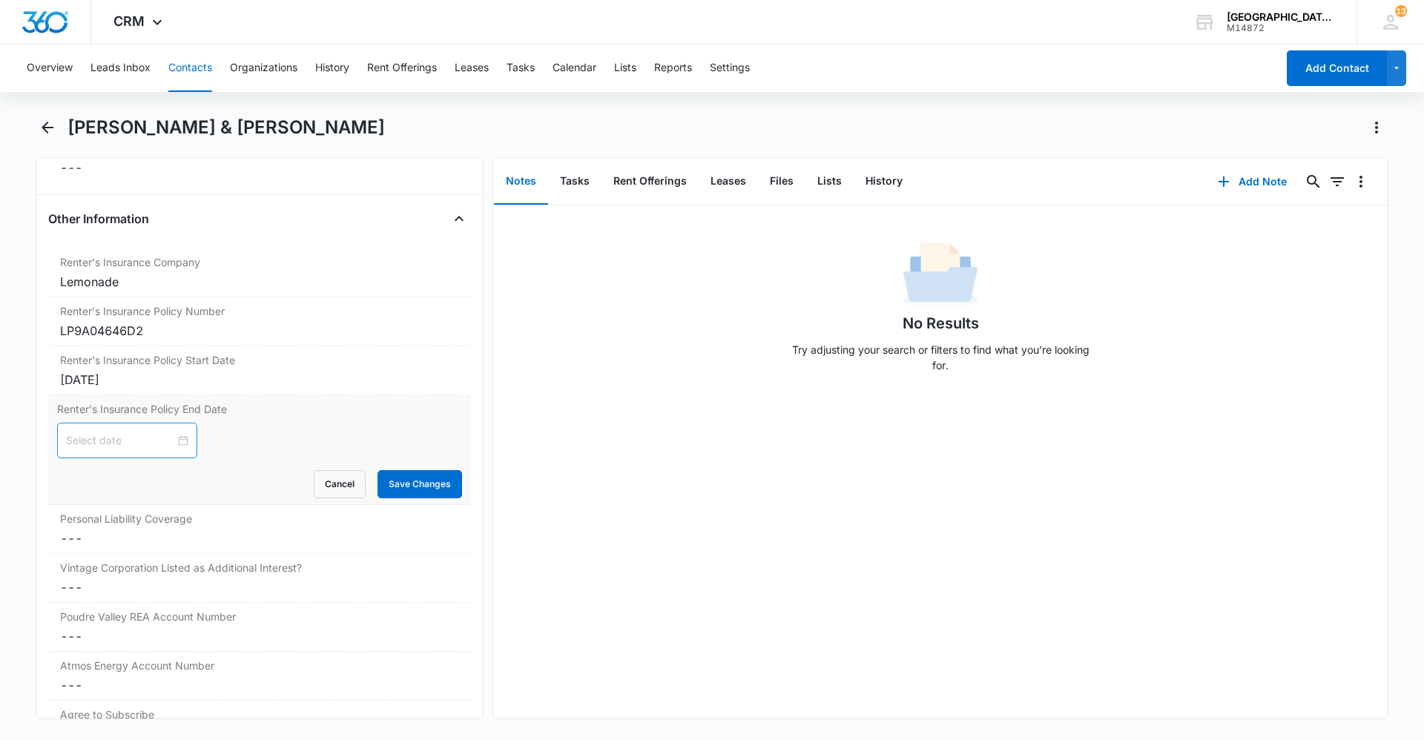
click at [122, 449] on div at bounding box center [127, 441] width 140 height 36
click at [255, 482] on button "button" at bounding box center [250, 476] width 16 height 30
type input "Oct 8, 2026"
click at [192, 552] on div "8" at bounding box center [186, 555] width 18 height 18
click at [434, 489] on button "Save Changes" at bounding box center [419, 484] width 85 height 28
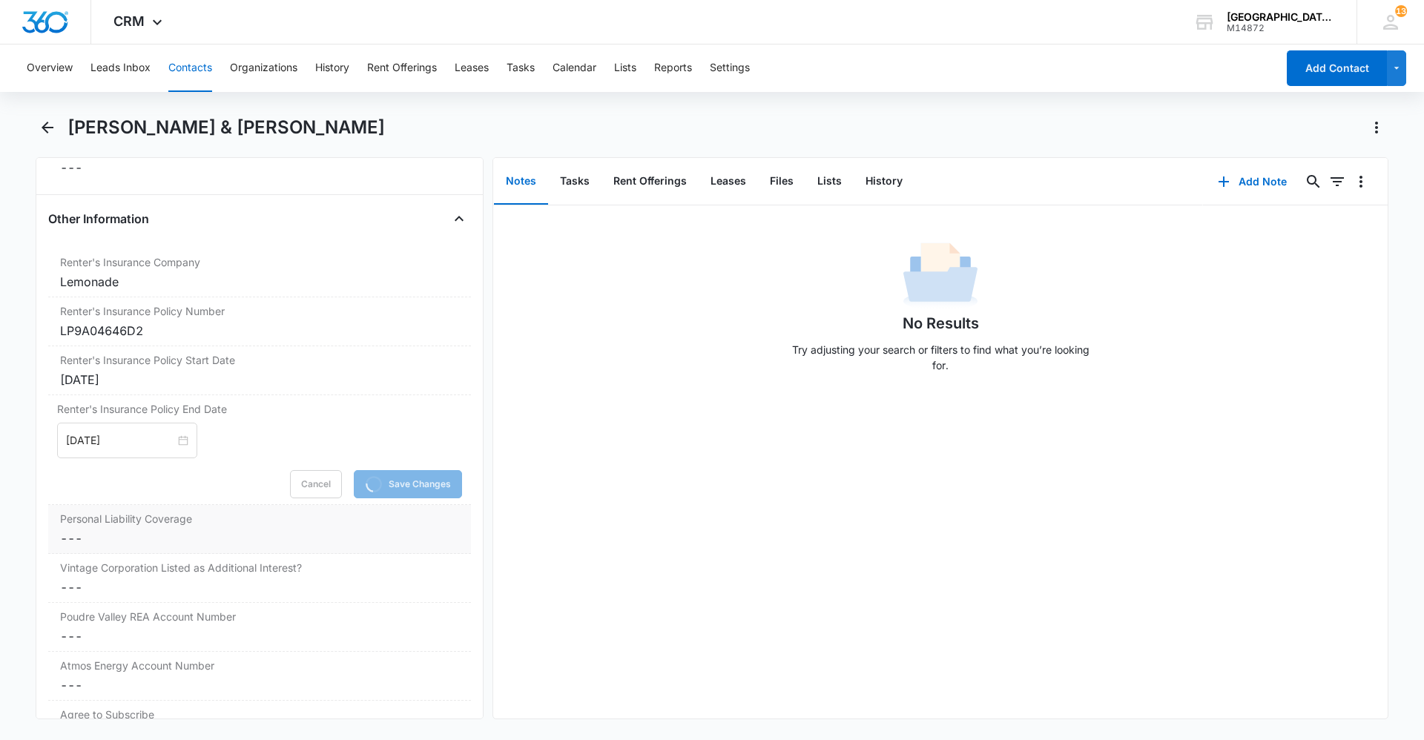
click at [205, 538] on dd "Cancel Save Changes ---" at bounding box center [259, 538] width 399 height 18
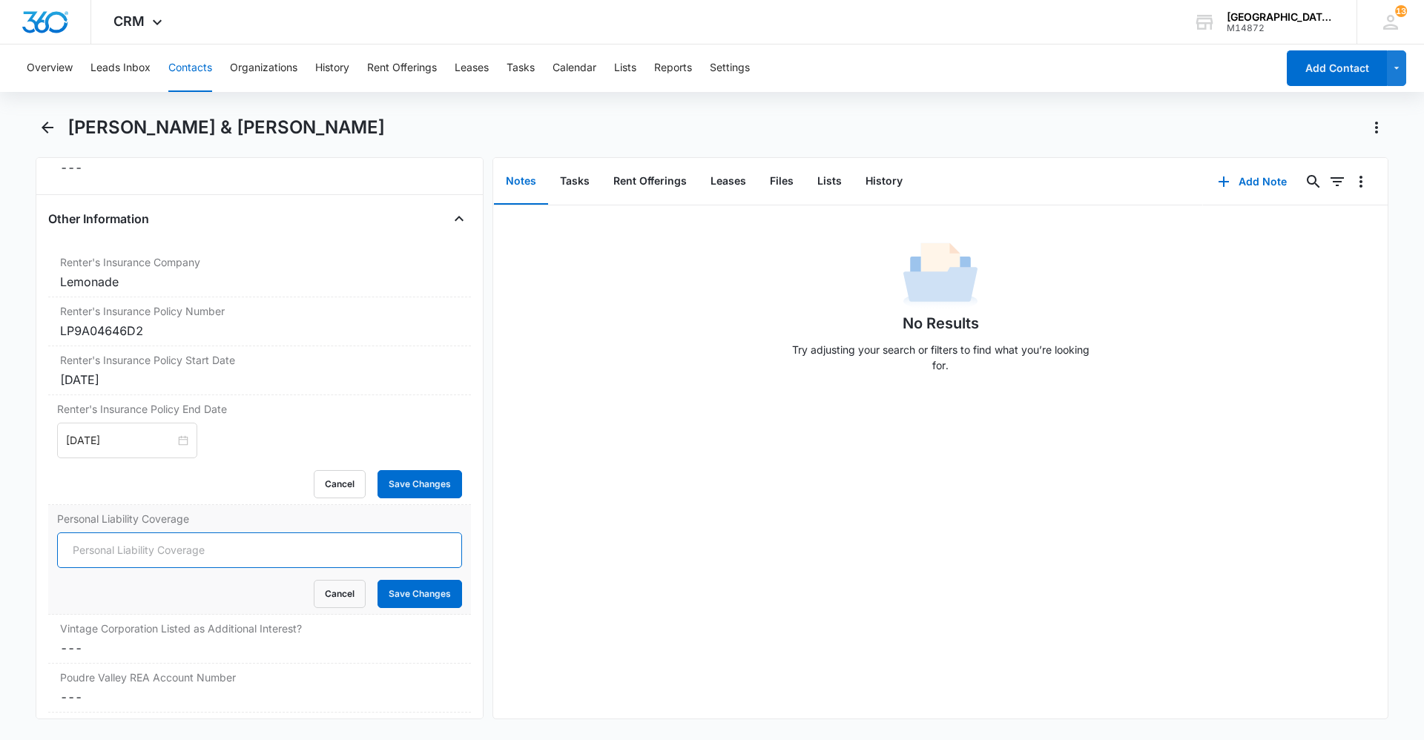
click at [181, 546] on input "Personal Liability Coverage" at bounding box center [259, 550] width 405 height 36
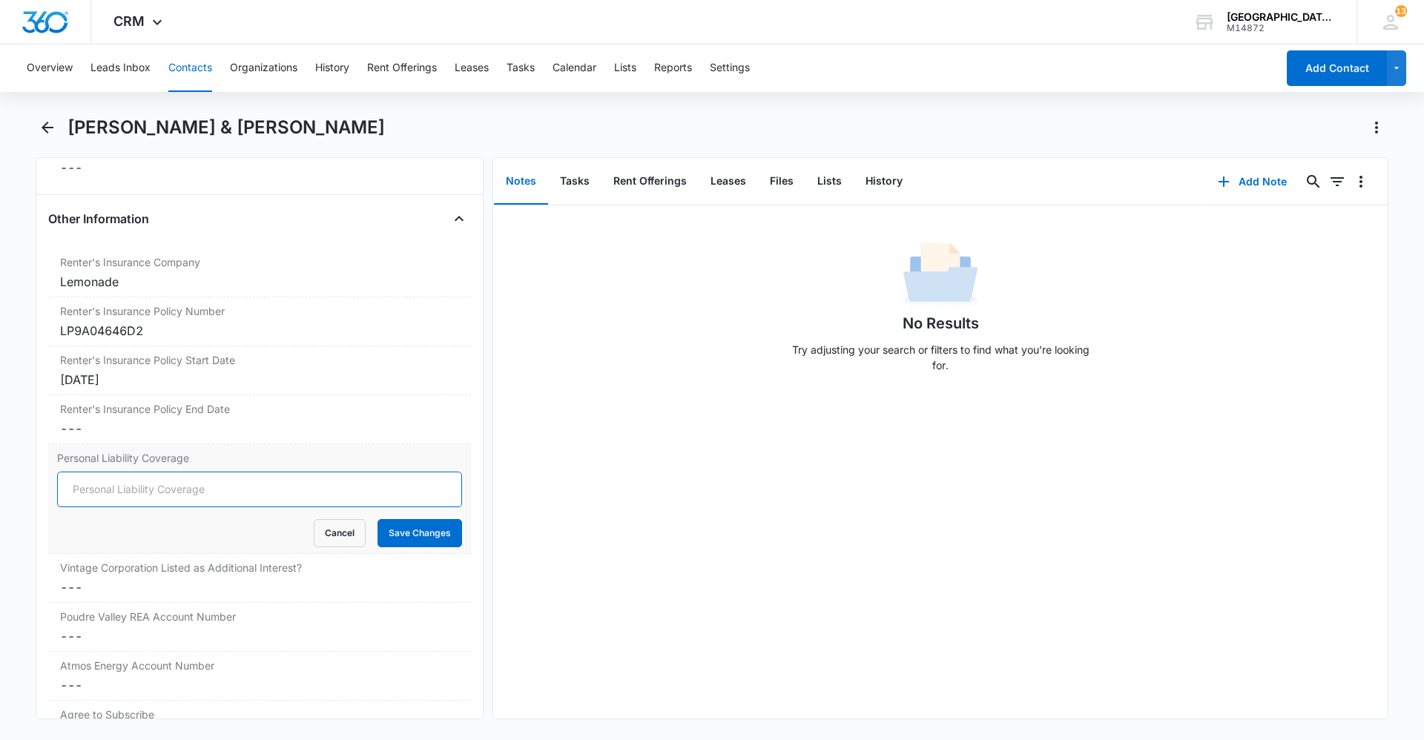
type input "300000"
click at [423, 540] on button "Save Changes" at bounding box center [419, 533] width 85 height 28
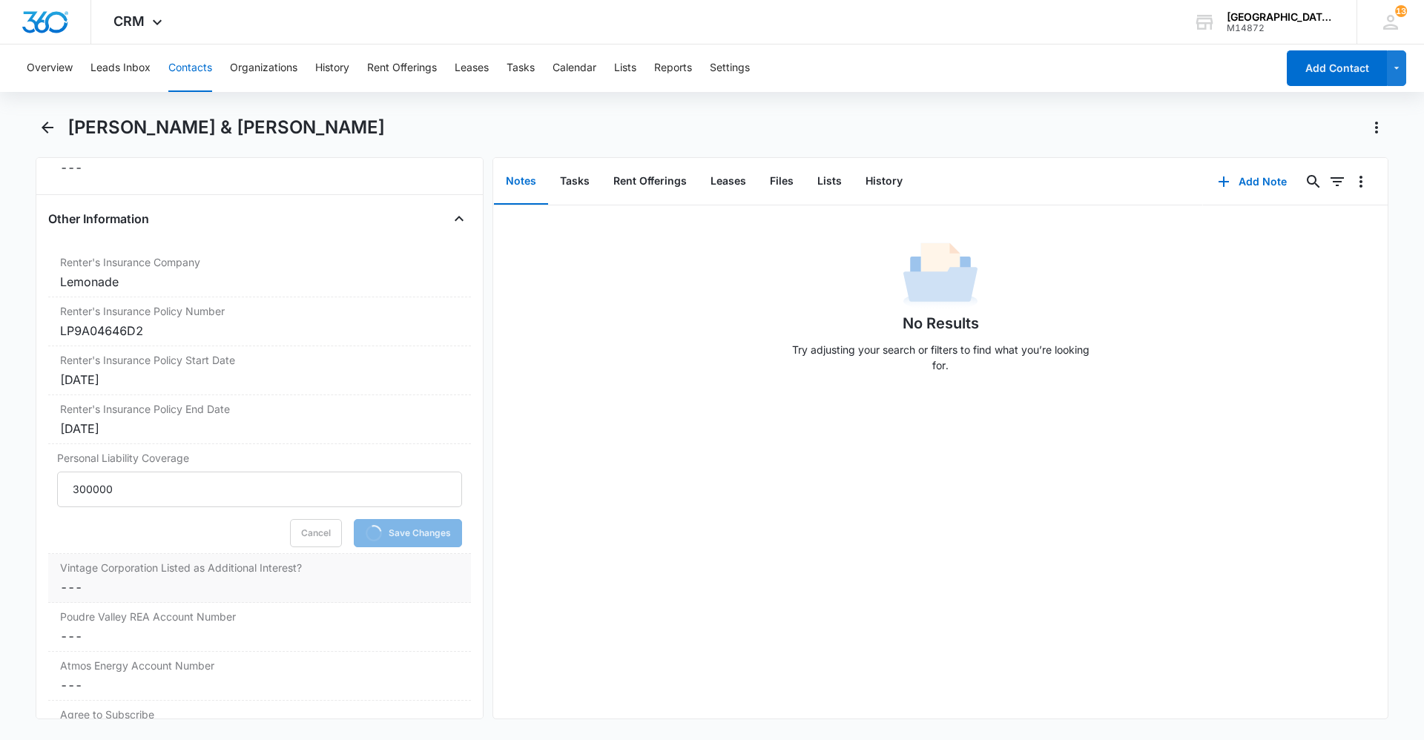
click at [249, 561] on label "Vintage Corporation Listed as Additional Interest?" at bounding box center [259, 568] width 399 height 16
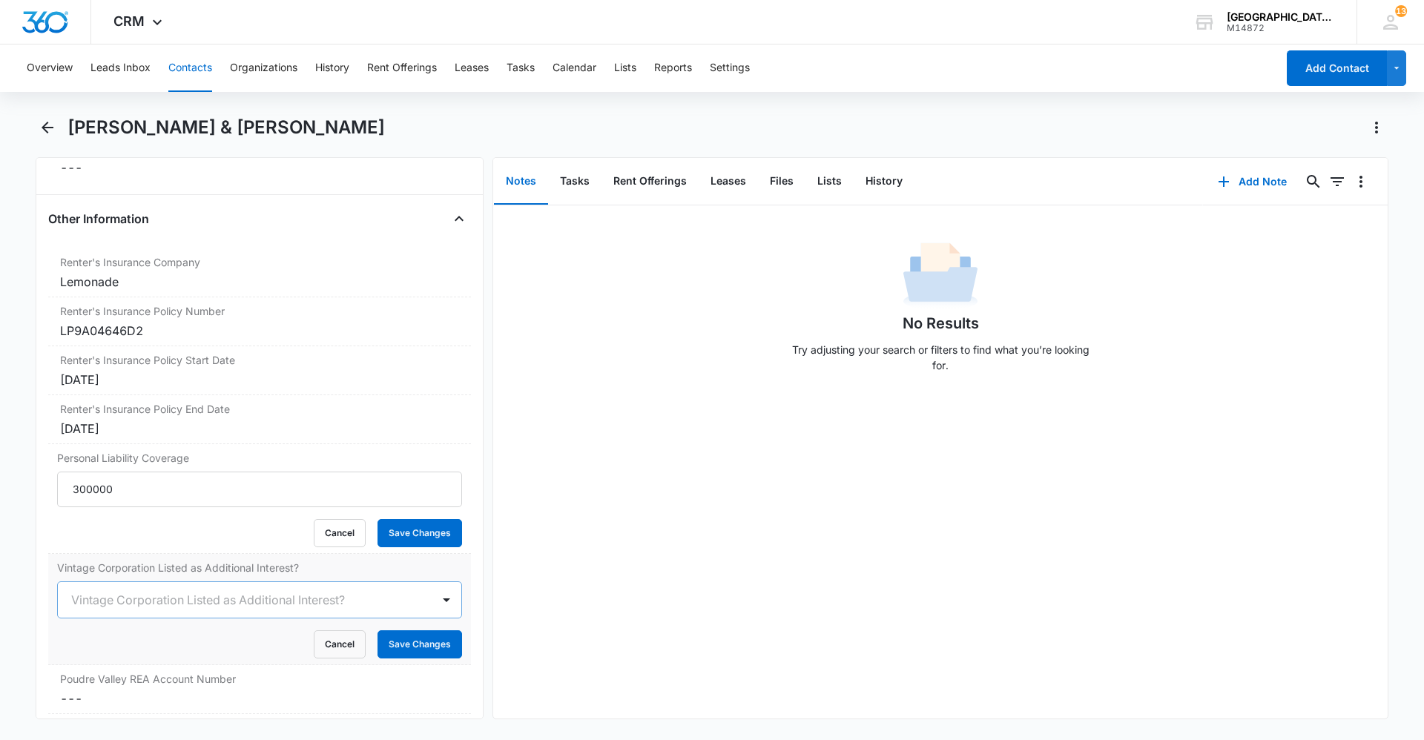
click at [145, 612] on div "Vintage Corporation Listed as Additional Interest?" at bounding box center [245, 600] width 374 height 36
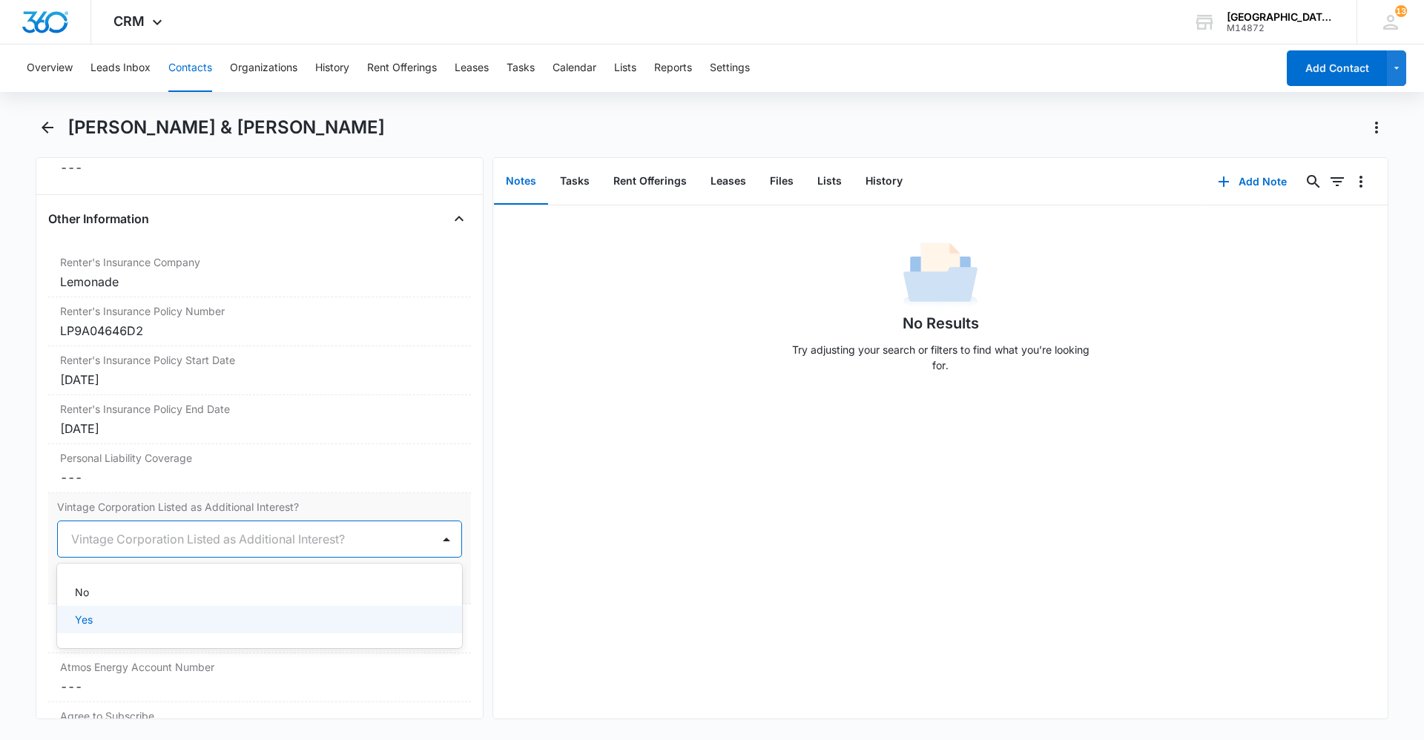
click at [113, 624] on div "Yes" at bounding box center [258, 620] width 366 height 16
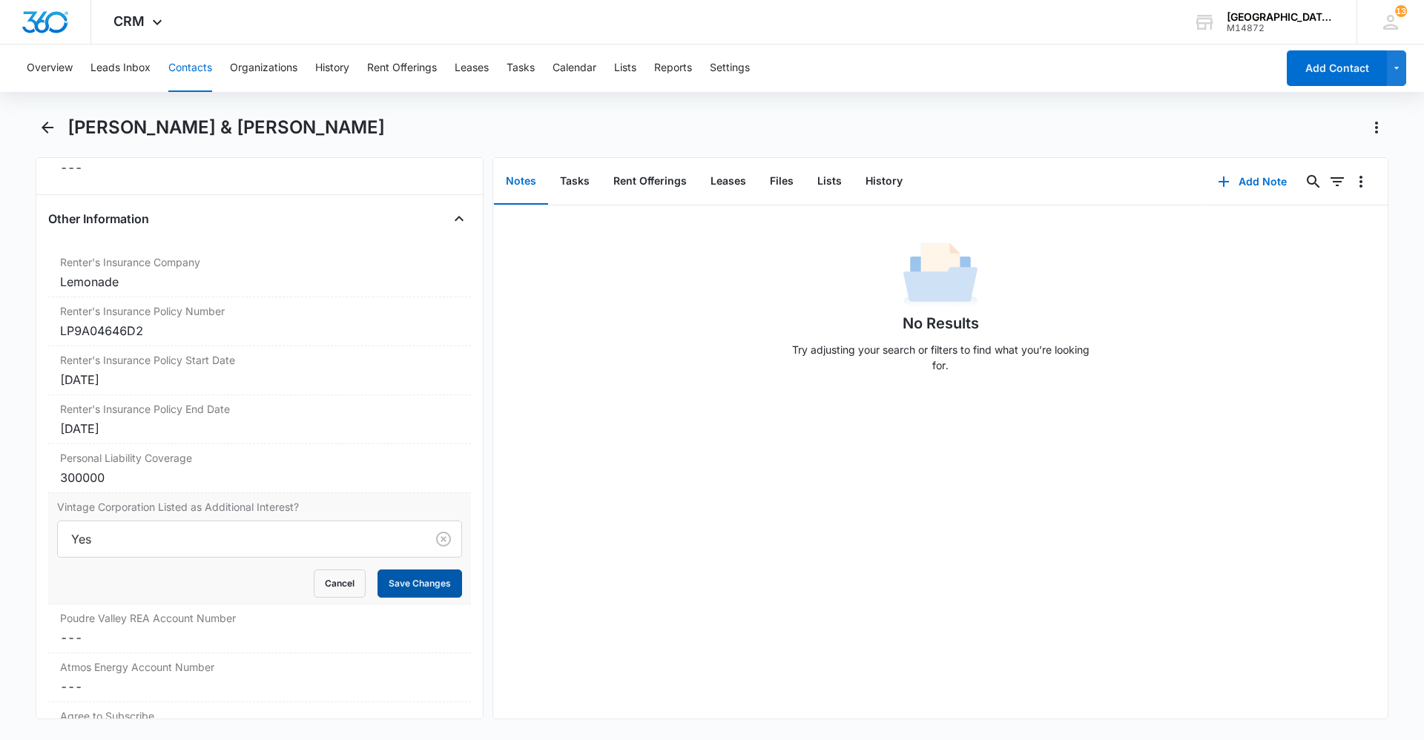
click at [389, 576] on button "Save Changes" at bounding box center [419, 583] width 85 height 28
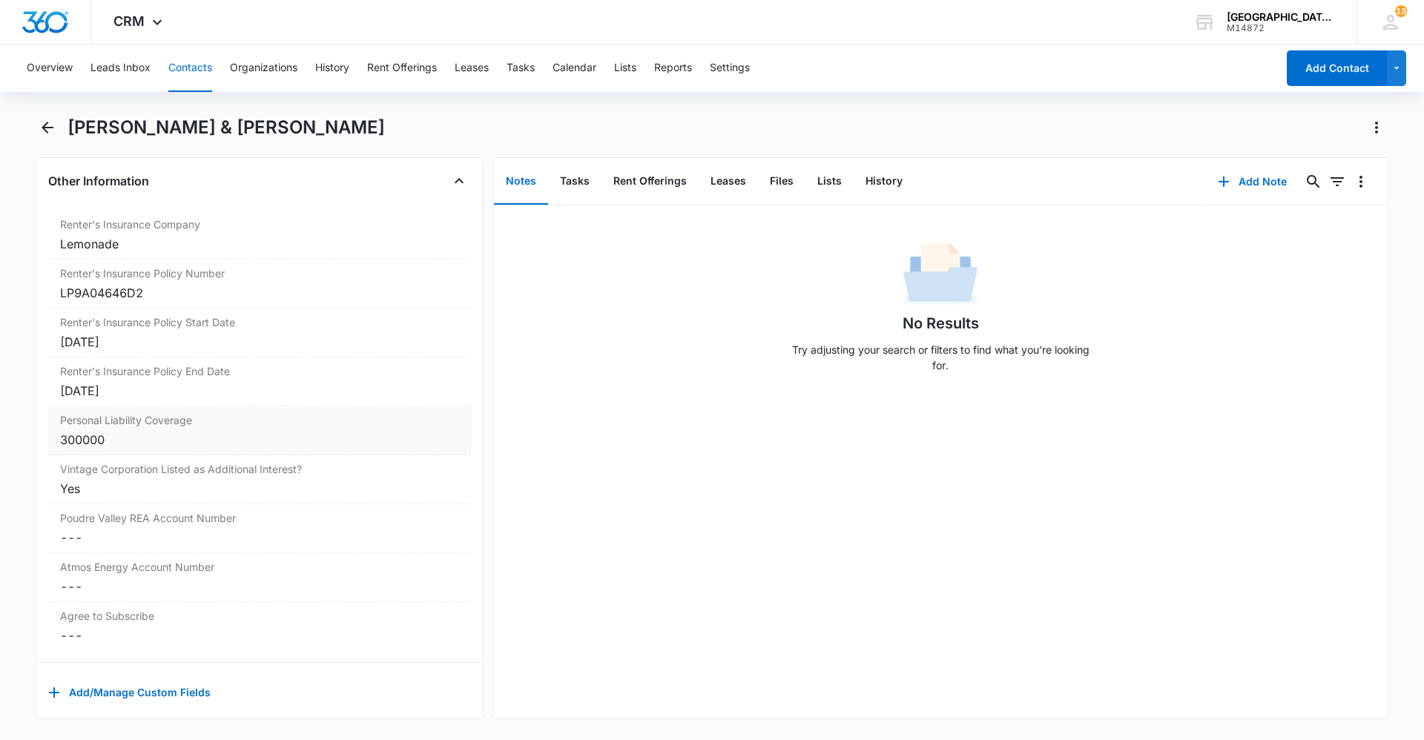
scroll to position [3029, 0]
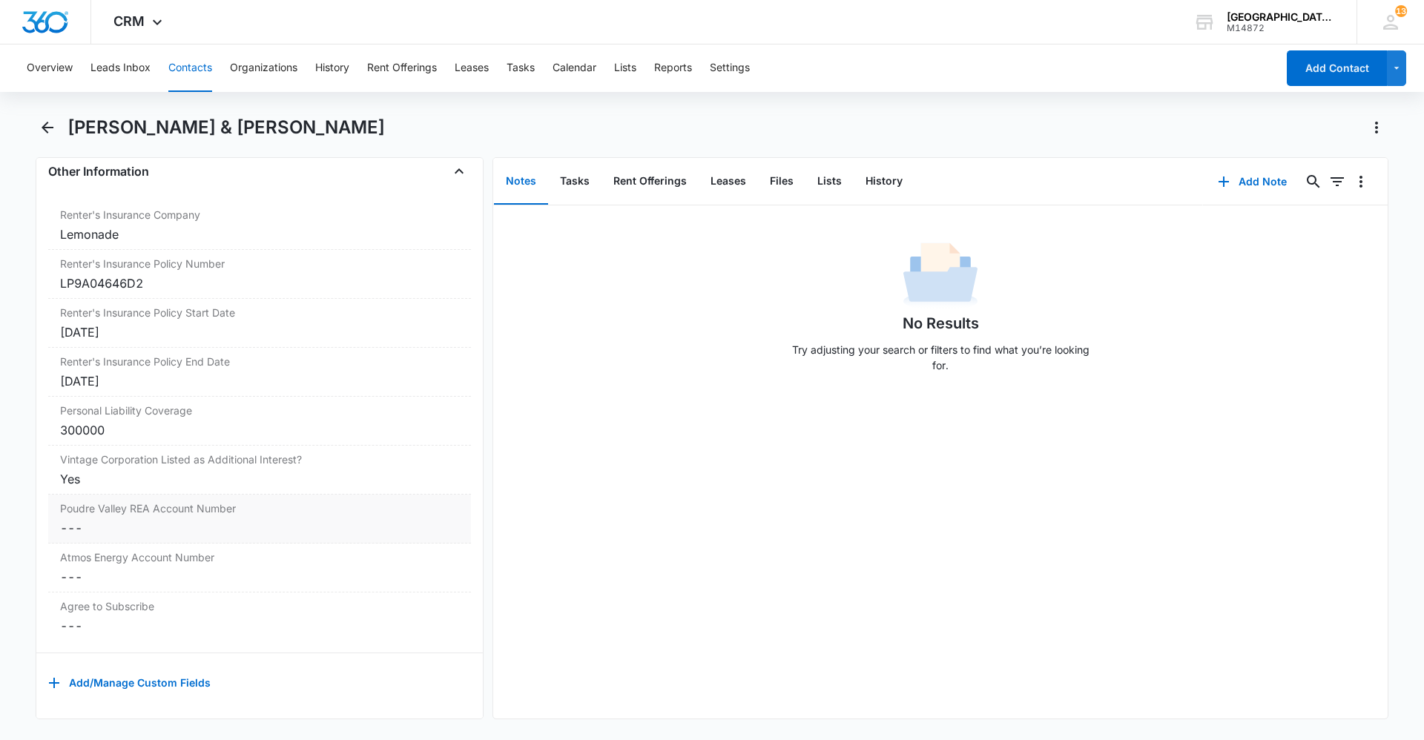
click at [182, 521] on dd "Cancel Save Changes ---" at bounding box center [259, 528] width 399 height 18
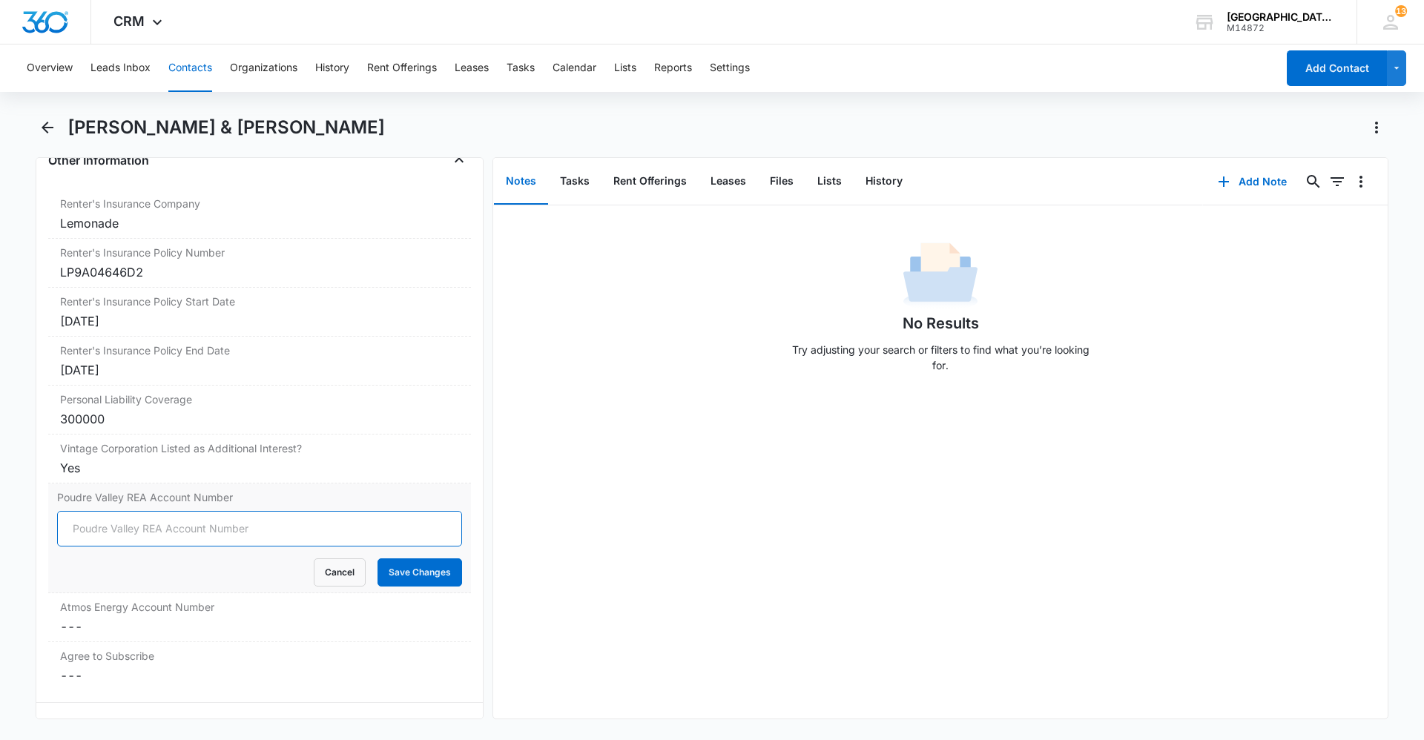
click at [178, 518] on input "Poudre Valley REA Account Number" at bounding box center [259, 529] width 405 height 36
type input "67135010"
click at [403, 577] on button "Save Changes" at bounding box center [419, 572] width 85 height 28
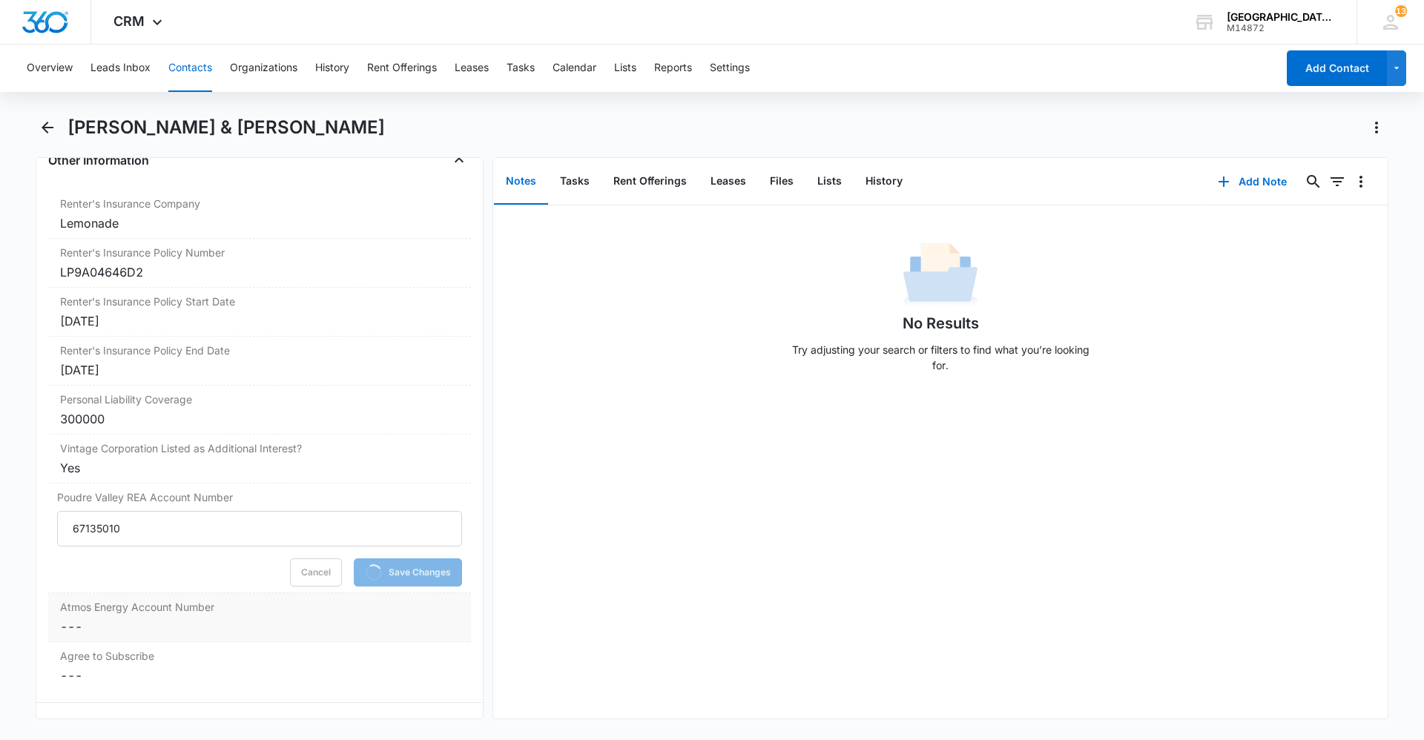
click at [290, 629] on dd "Cancel Save Changes ---" at bounding box center [259, 627] width 399 height 18
click at [234, 637] on input "Atmos Energy Account Number" at bounding box center [259, 639] width 405 height 36
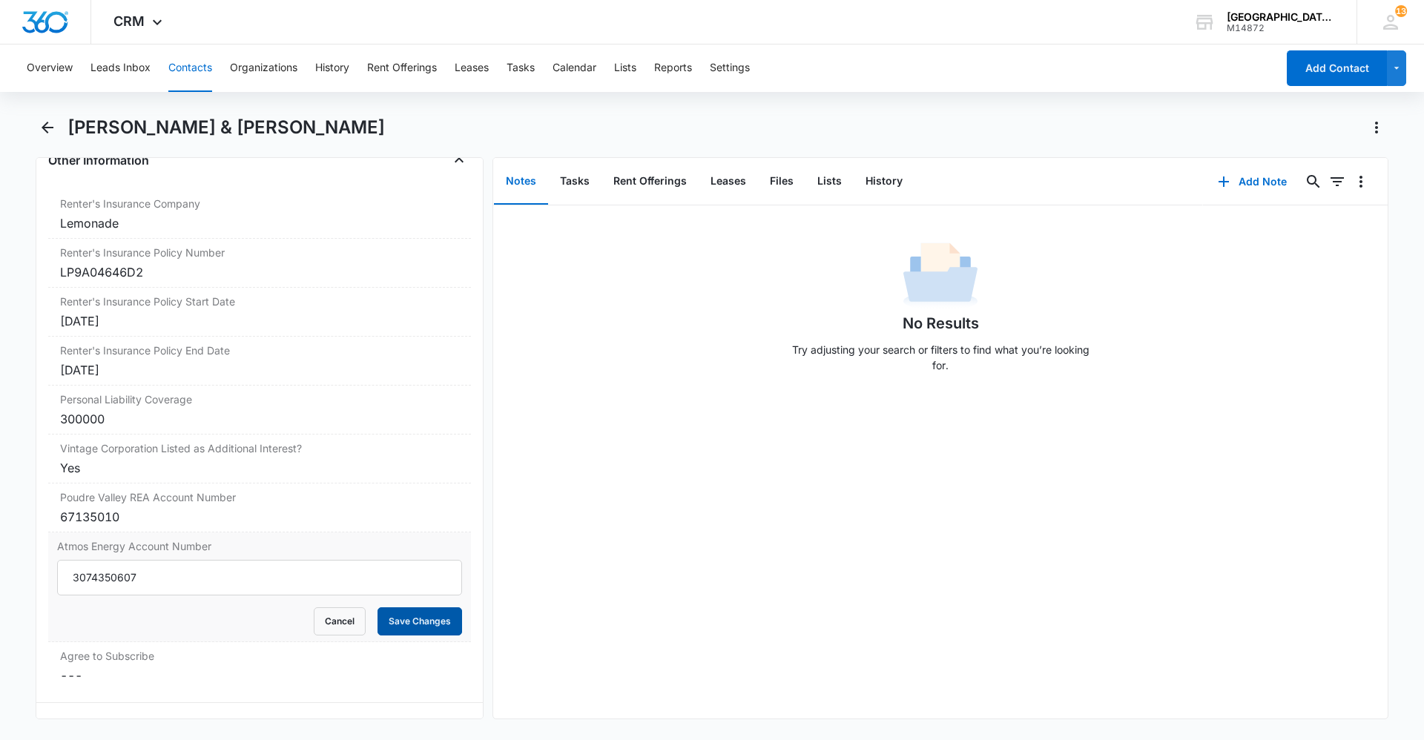
type input "3074350607"
click at [438, 626] on button "Save Changes" at bounding box center [419, 621] width 85 height 28
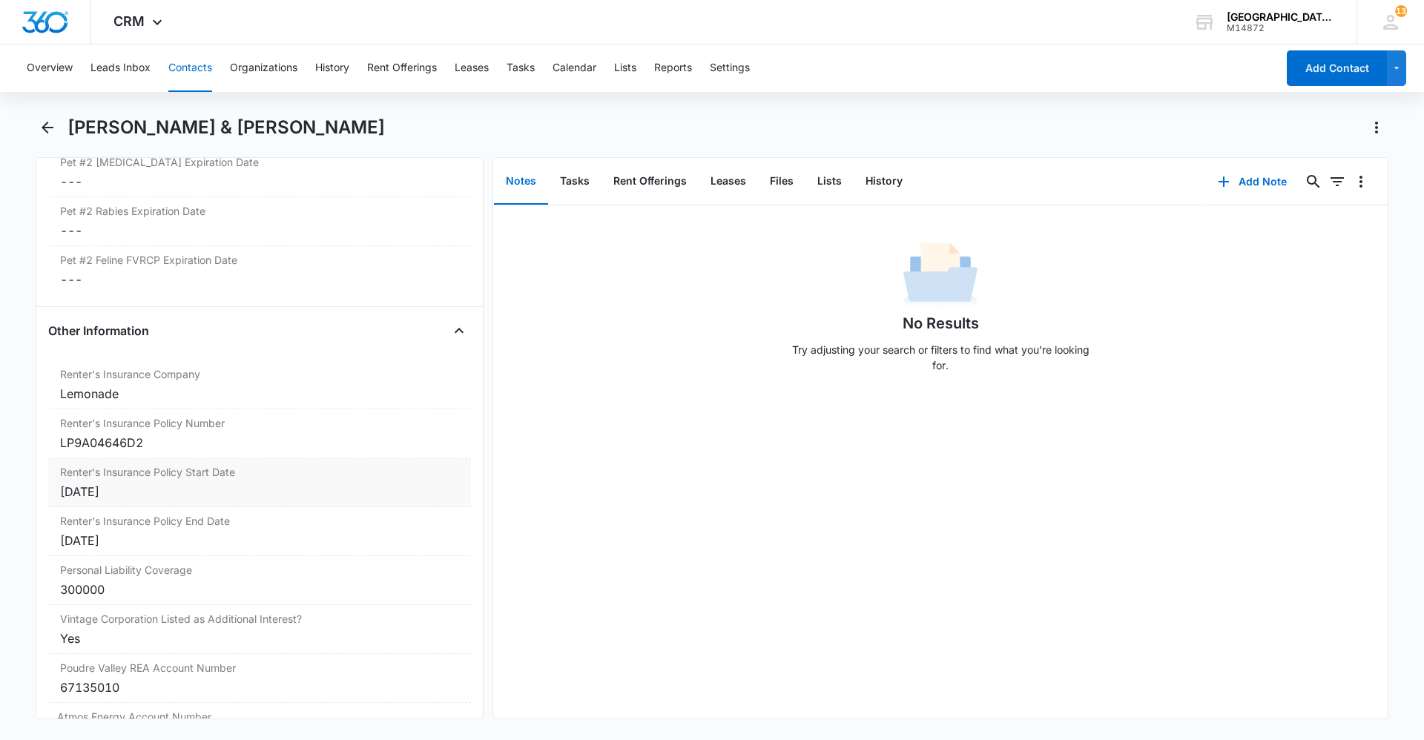
scroll to position [2732, 0]
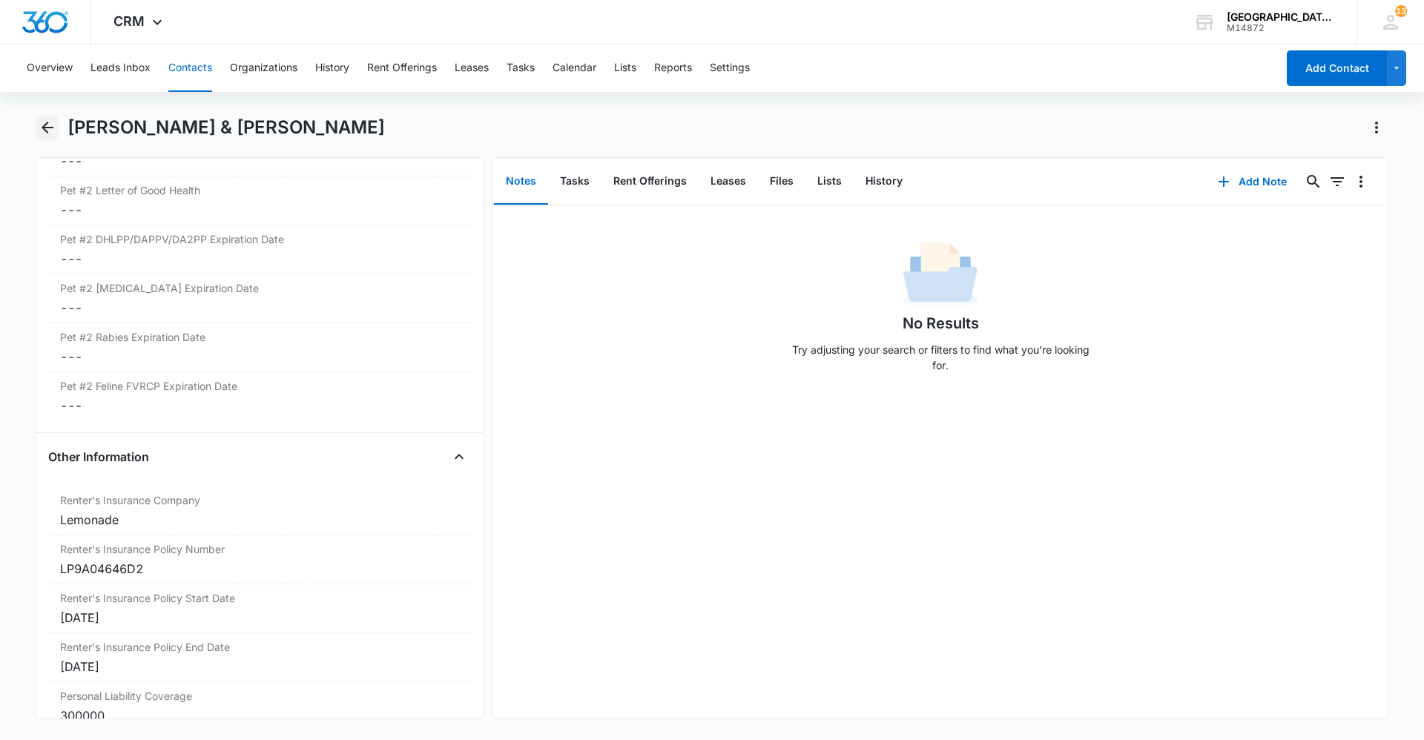
click at [52, 133] on icon "Back" at bounding box center [48, 128] width 18 height 18
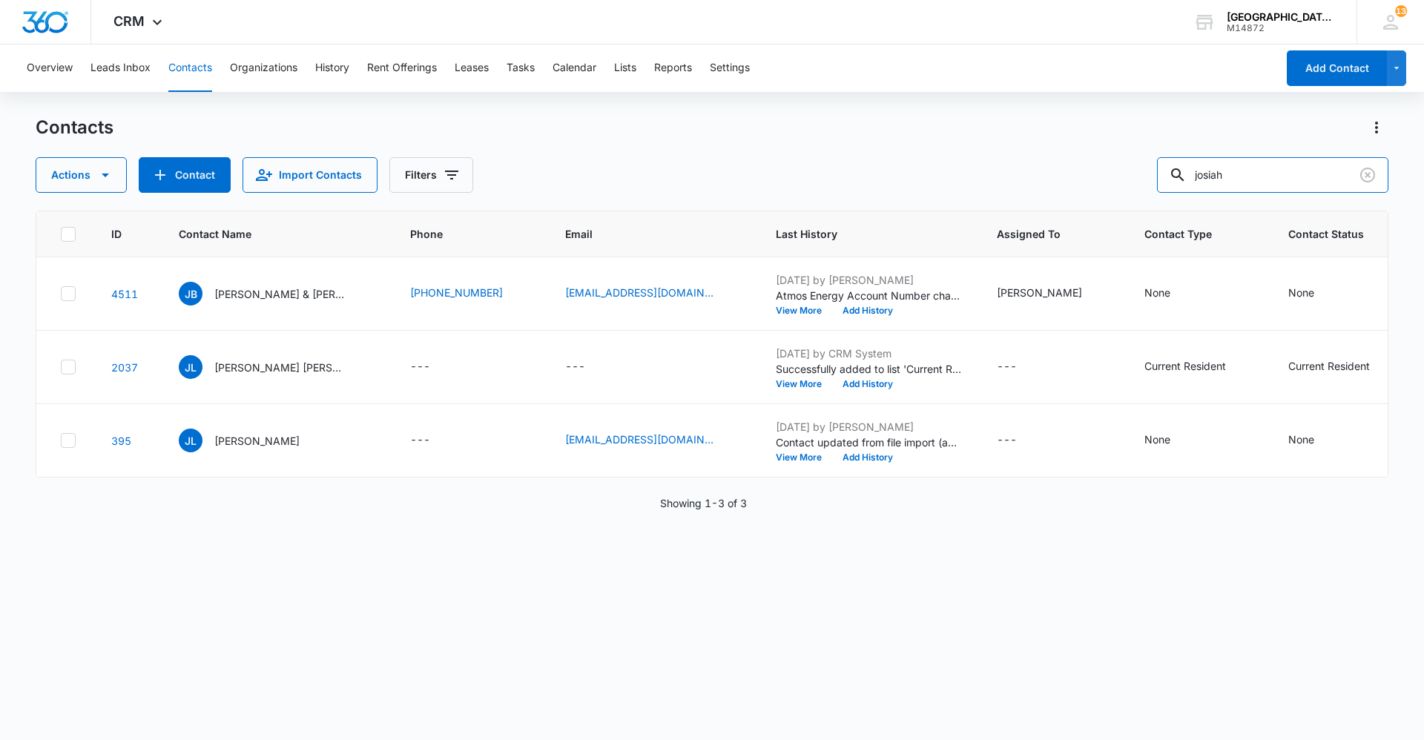
drag, startPoint x: 1255, startPoint y: 167, endPoint x: 953, endPoint y: 231, distance: 308.4
click at [968, 210] on div "Contacts Actions Contact Import Contacts Filters josiah ID Contact Name Phone E…" at bounding box center [712, 427] width 1352 height 623
type input "dani"
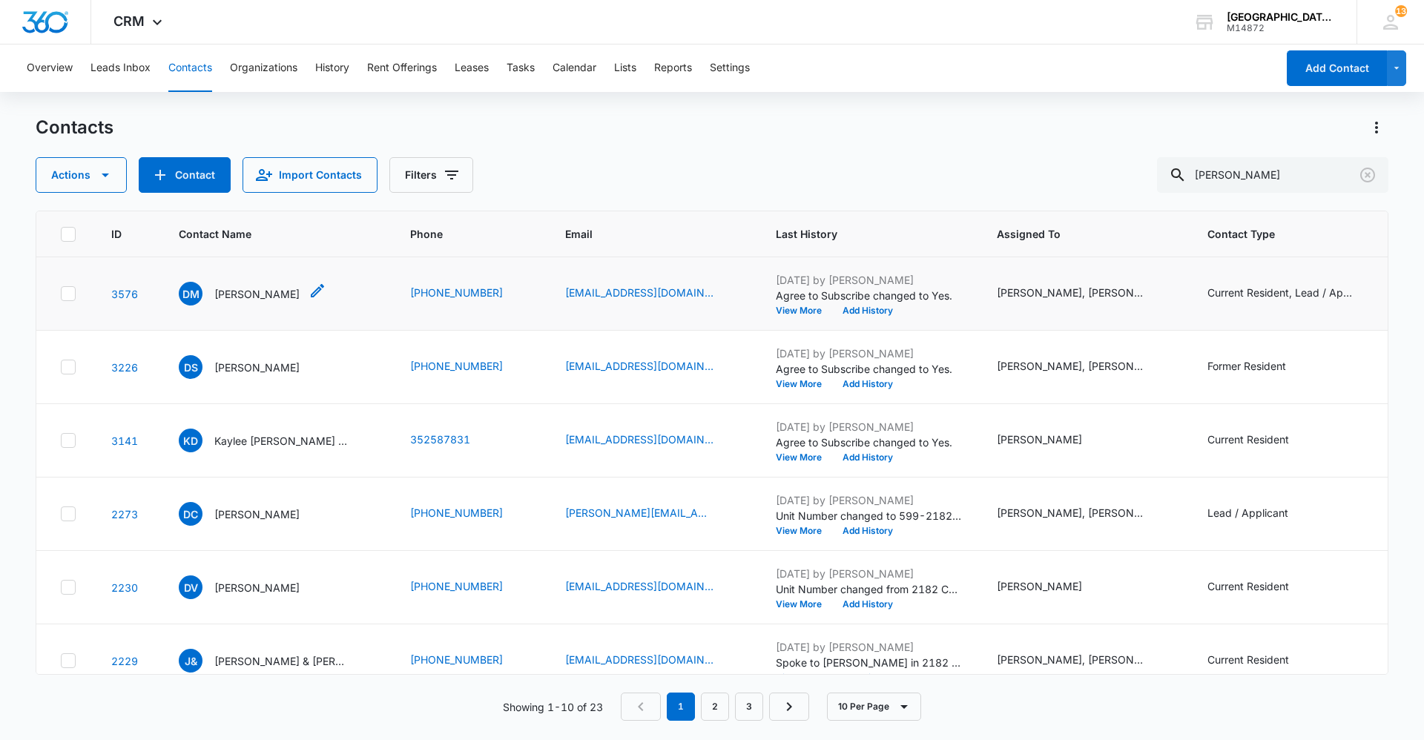
click at [219, 294] on p "Dani Macy" at bounding box center [256, 294] width 85 height 16
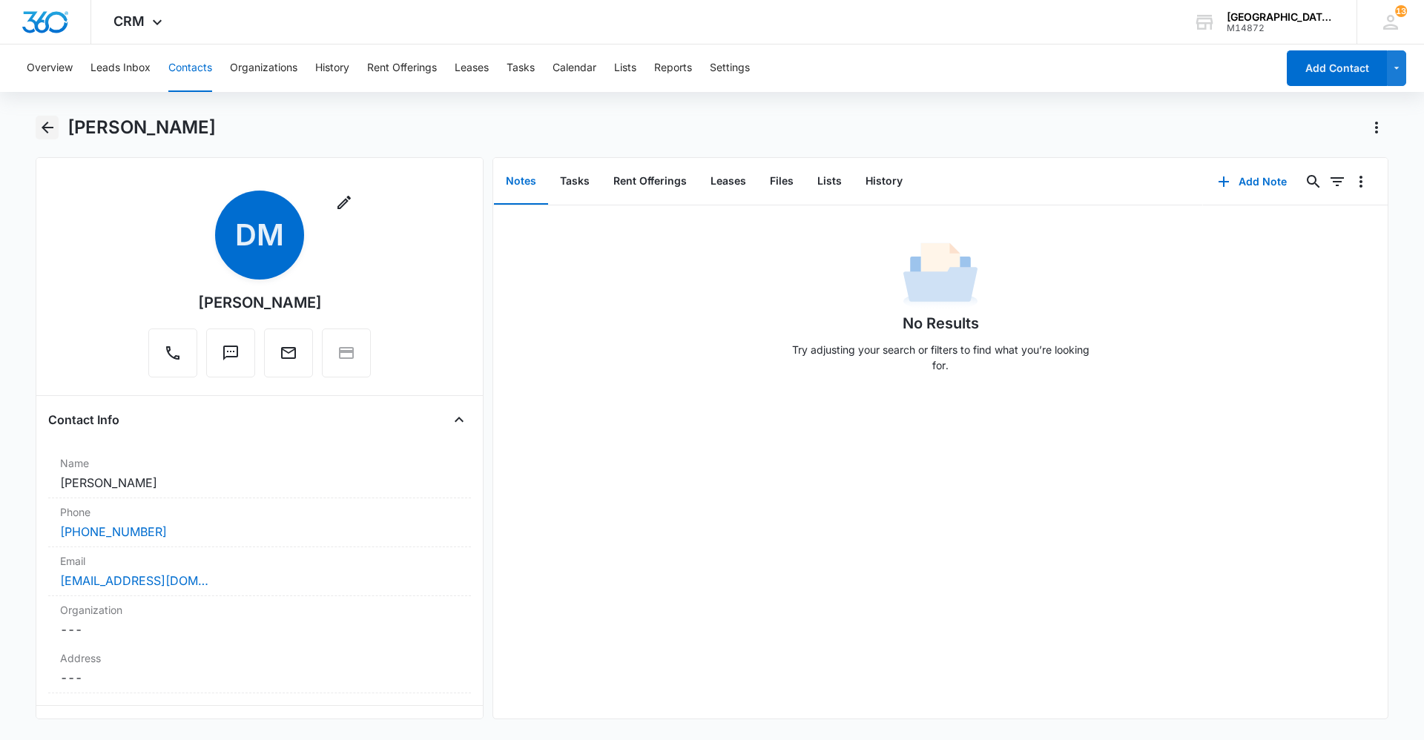
click at [42, 128] on icon "Back" at bounding box center [48, 128] width 12 height 12
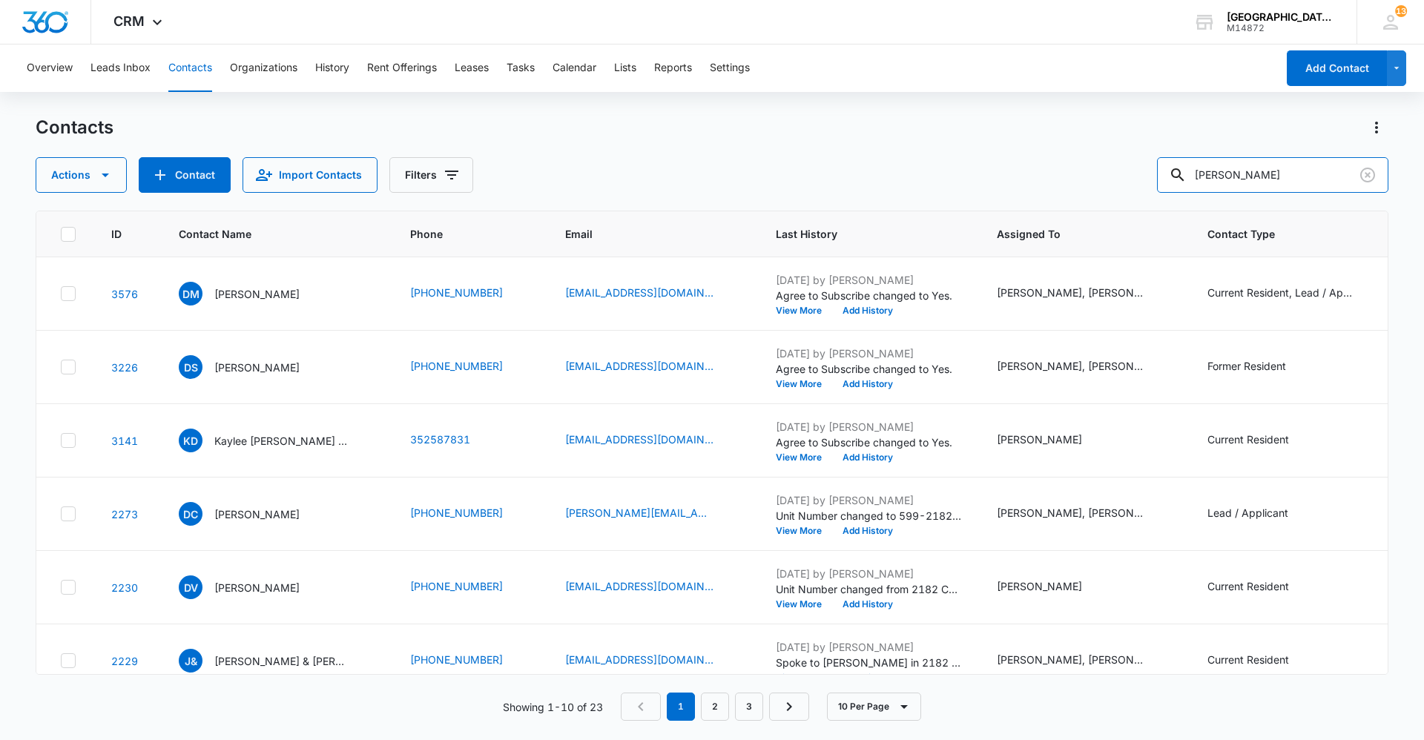
drag, startPoint x: 1263, startPoint y: 163, endPoint x: 778, endPoint y: 176, distance: 485.1
click at [782, 179] on div "Actions Contact Import Contacts Filters dani" at bounding box center [712, 175] width 1352 height 36
